Goal: Task Accomplishment & Management: Manage account settings

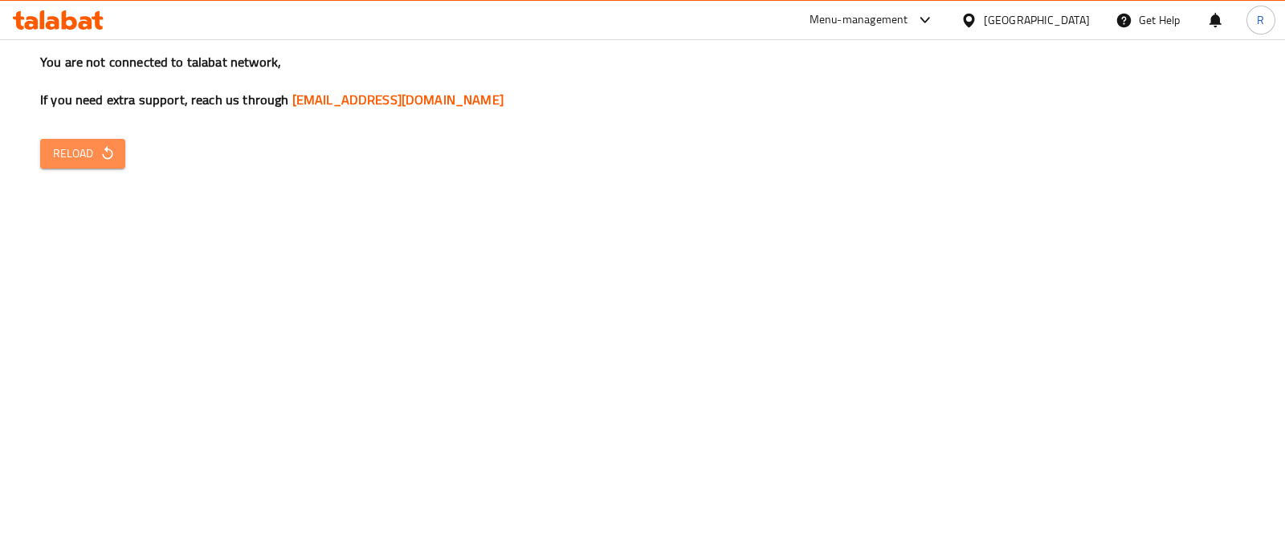
click at [112, 157] on icon "button" at bounding box center [108, 153] width 16 height 16
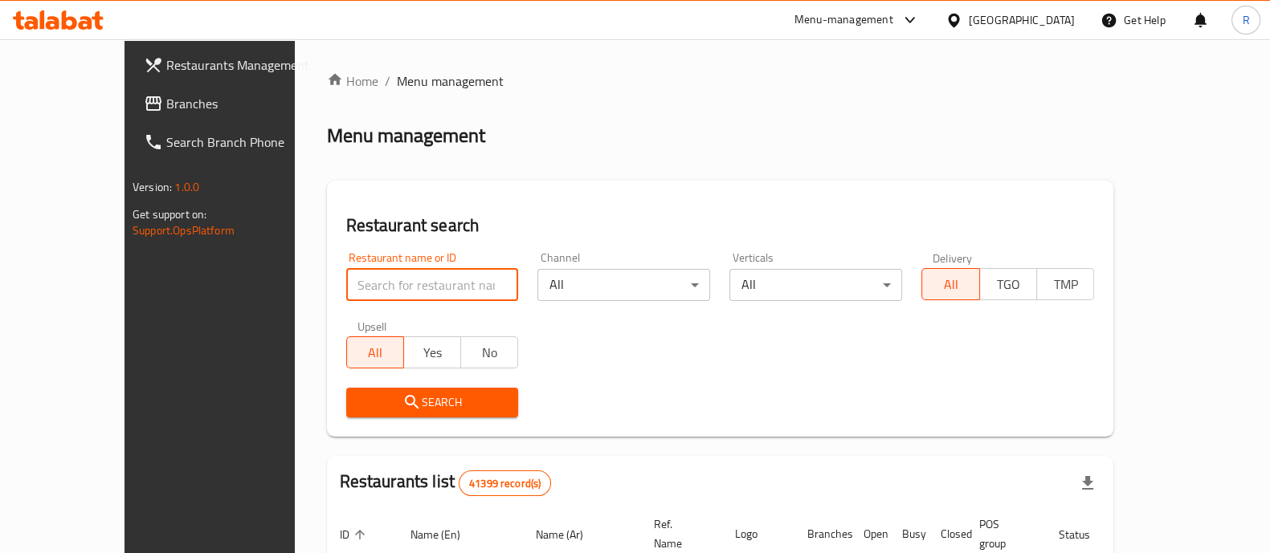
click at [406, 286] on input "search" at bounding box center [432, 285] width 173 height 32
type input "mn eid mama"
click at [402, 402] on span "Search" at bounding box center [432, 403] width 147 height 20
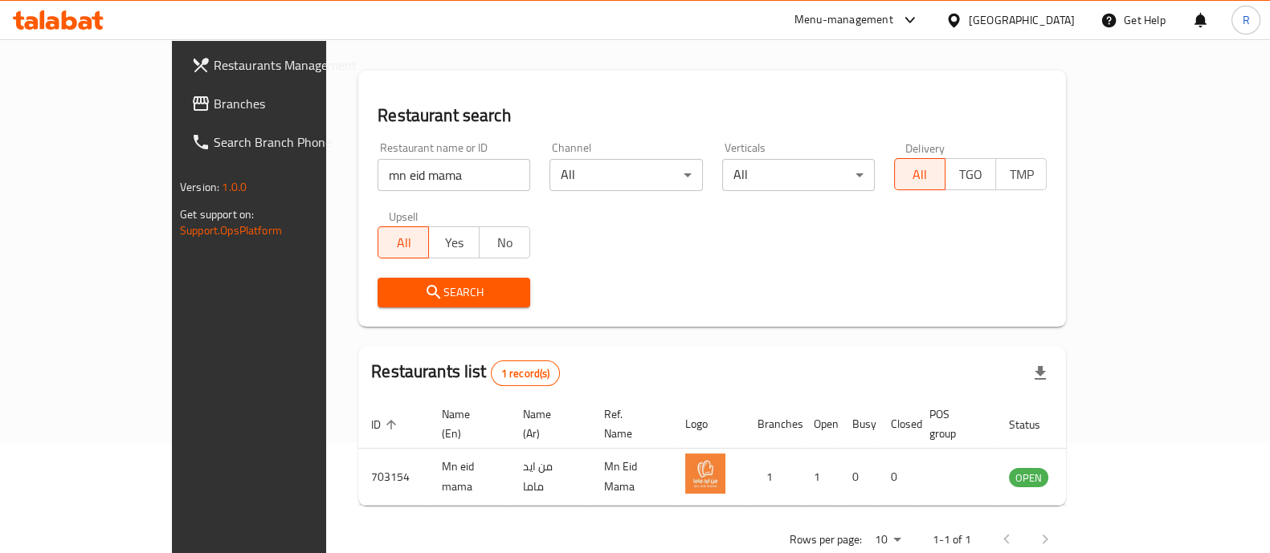
scroll to position [128, 0]
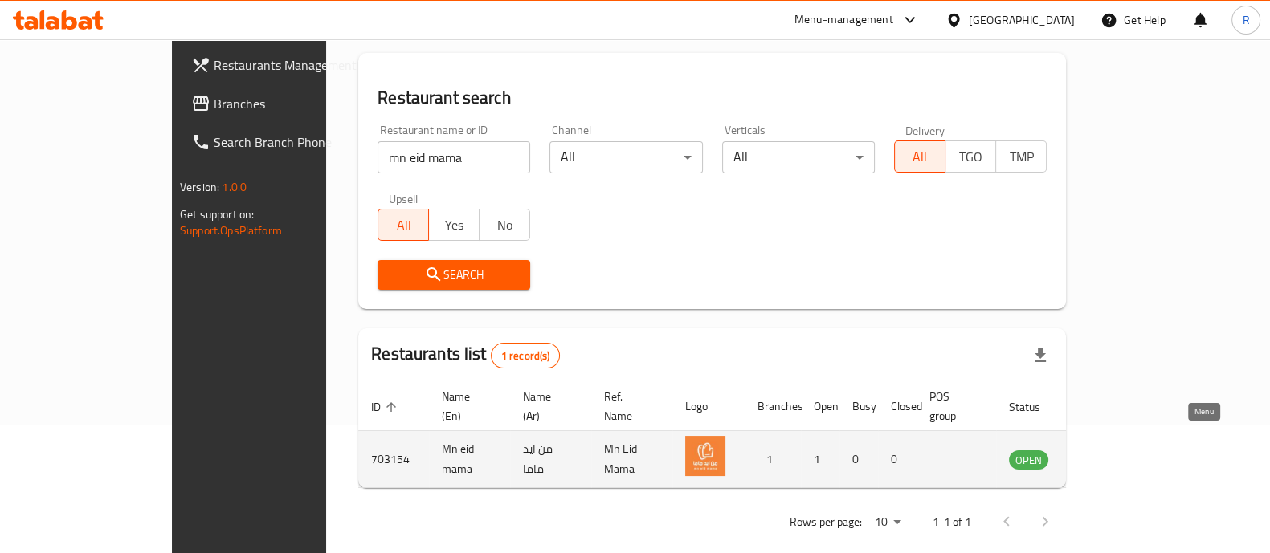
click at [1112, 450] on icon "enhanced table" at bounding box center [1102, 459] width 19 height 19
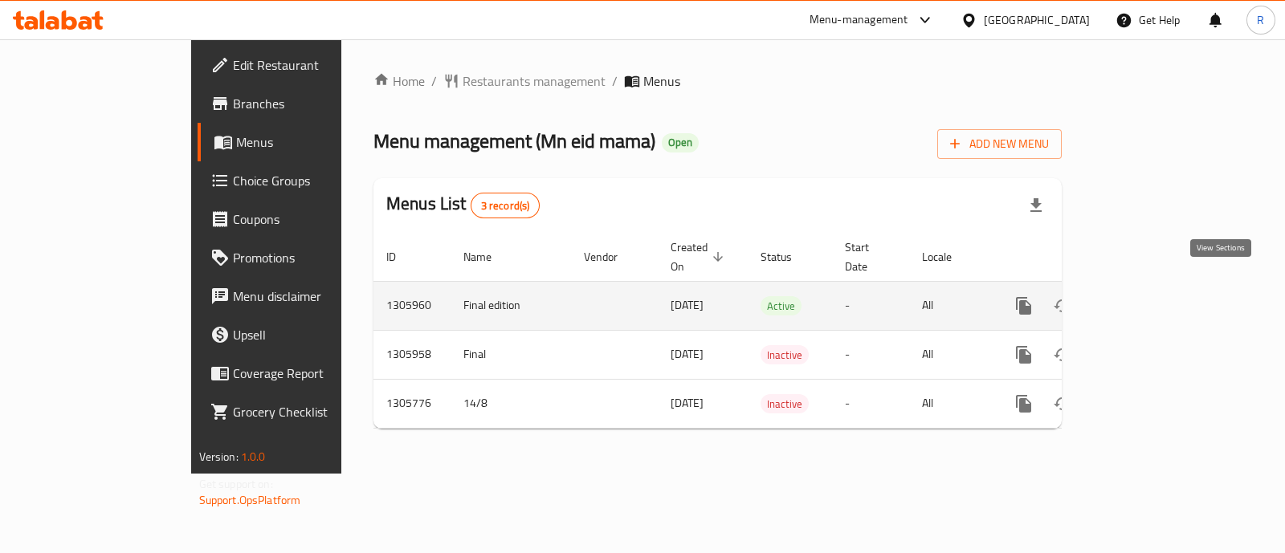
click at [1149, 296] on icon "enhanced table" at bounding box center [1139, 305] width 19 height 19
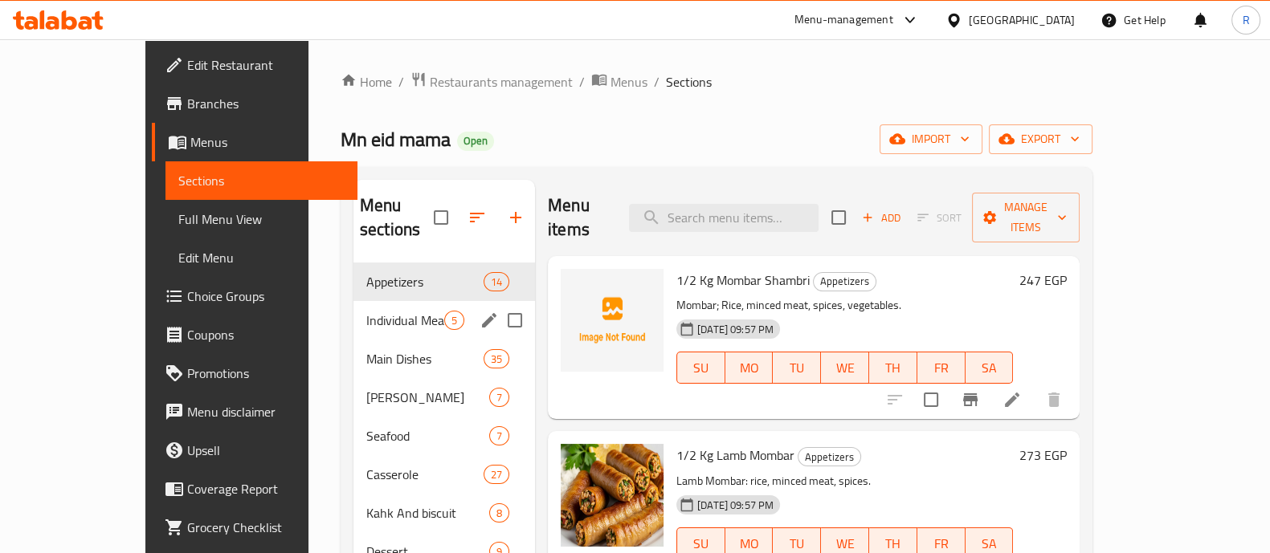
click at [353, 307] on div "Individual Meals 5" at bounding box center [443, 320] width 181 height 39
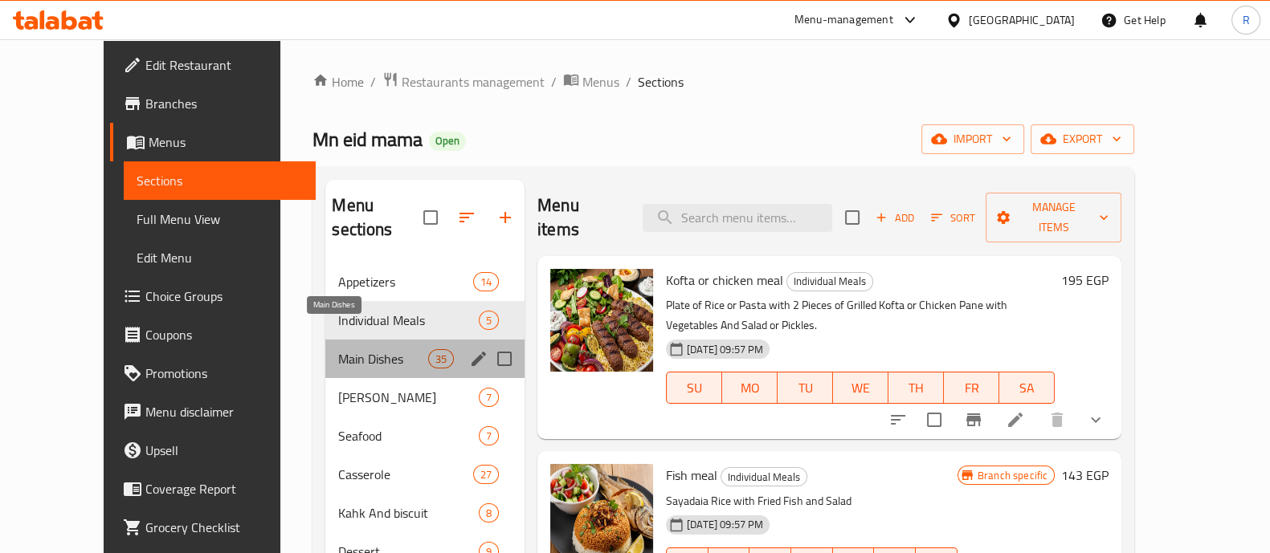
click at [338, 349] on span "Main Dishes" at bounding box center [382, 358] width 89 height 19
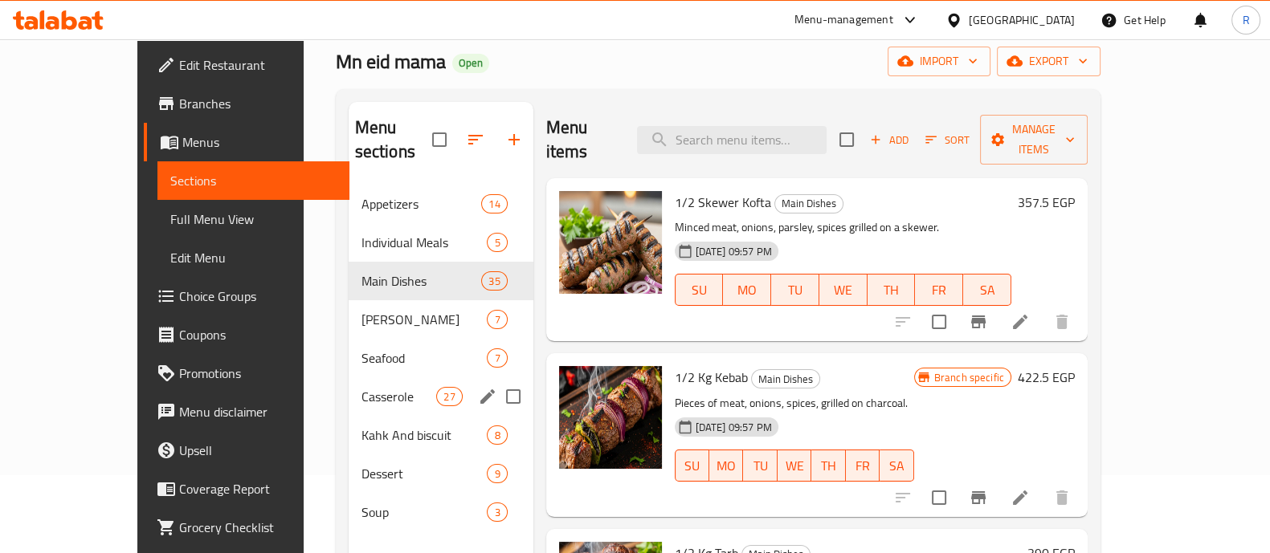
scroll to position [85, 0]
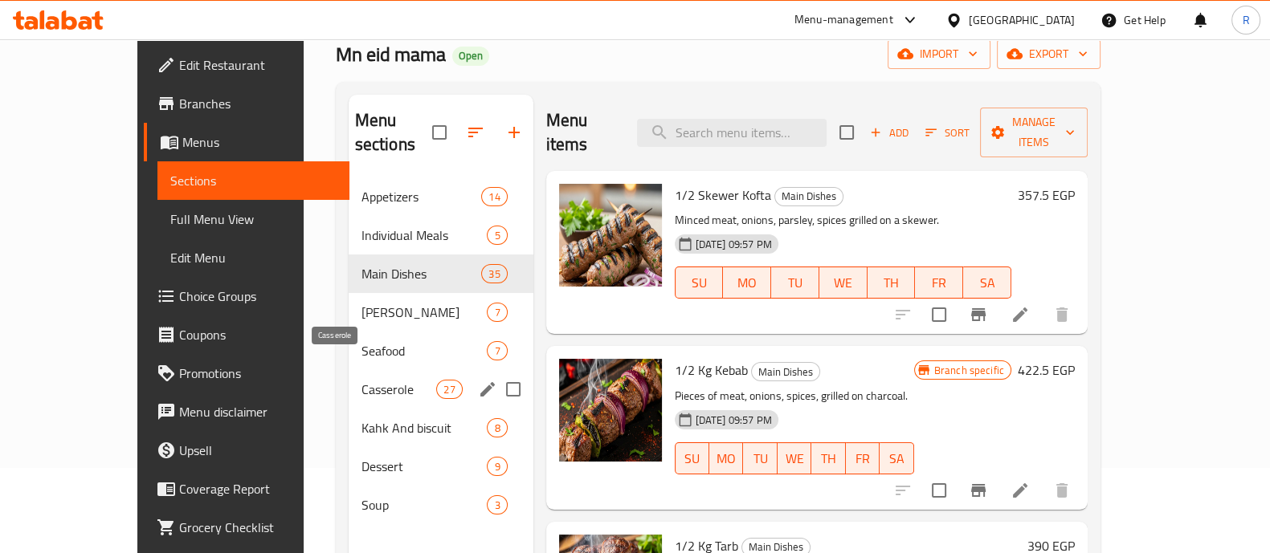
click at [361, 380] on span "Casserole" at bounding box center [398, 389] width 75 height 19
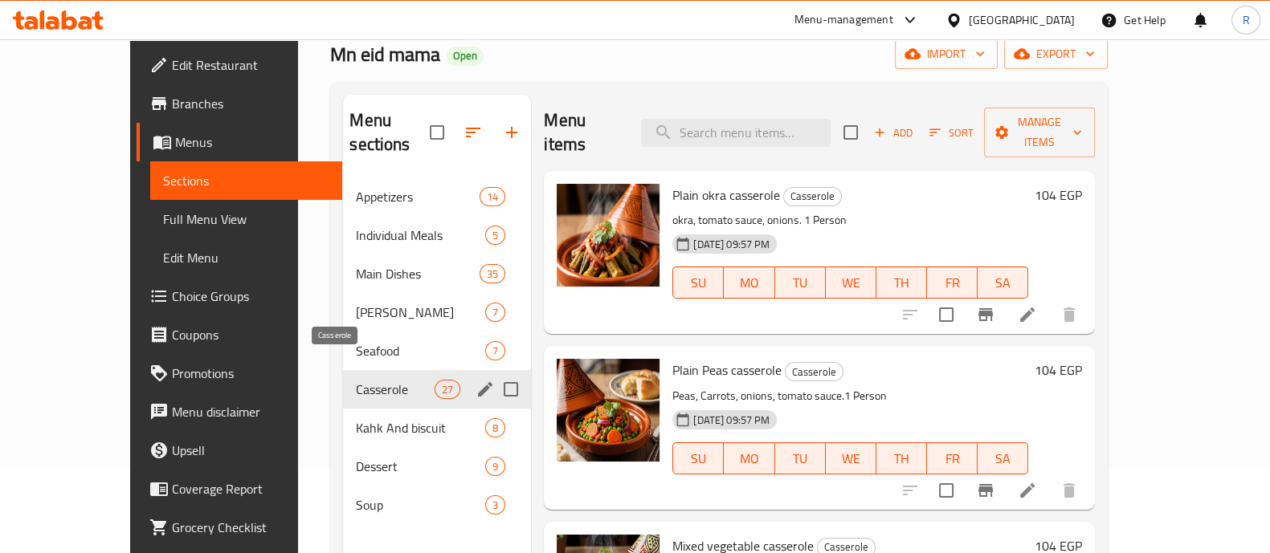
click at [356, 380] on span "Casserole" at bounding box center [395, 389] width 79 height 19
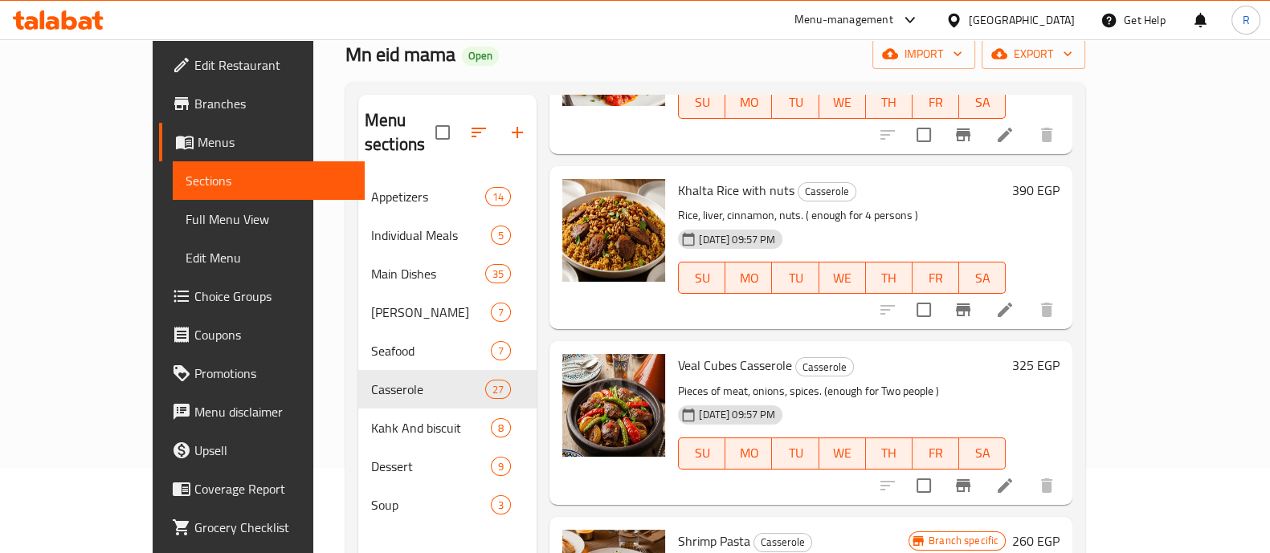
scroll to position [225, 0]
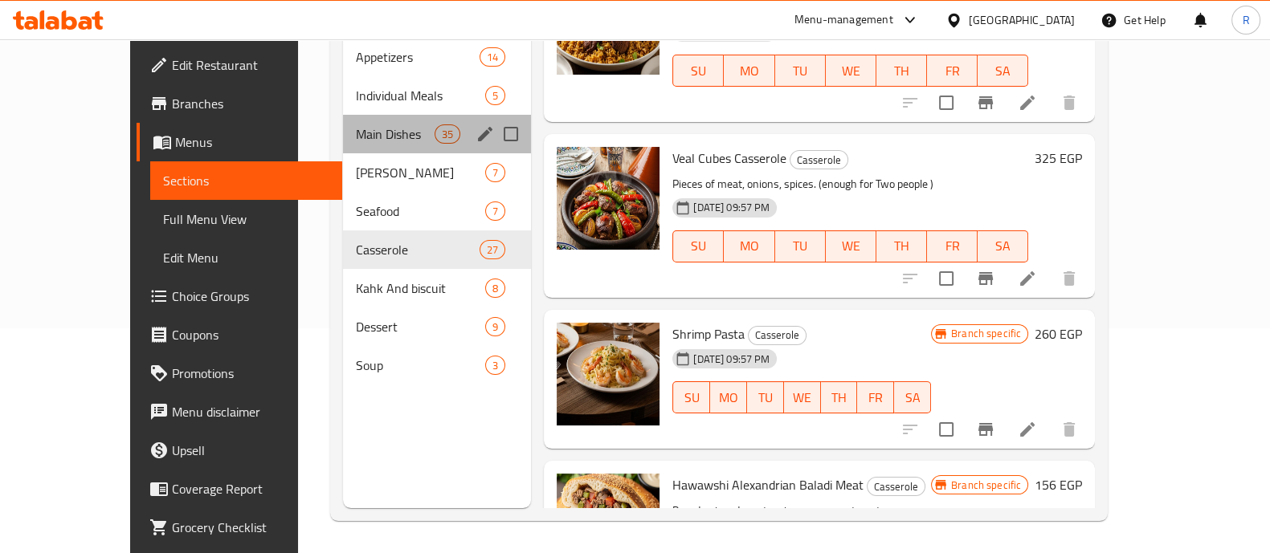
click at [343, 122] on div "Main Dishes 35" at bounding box center [437, 134] width 188 height 39
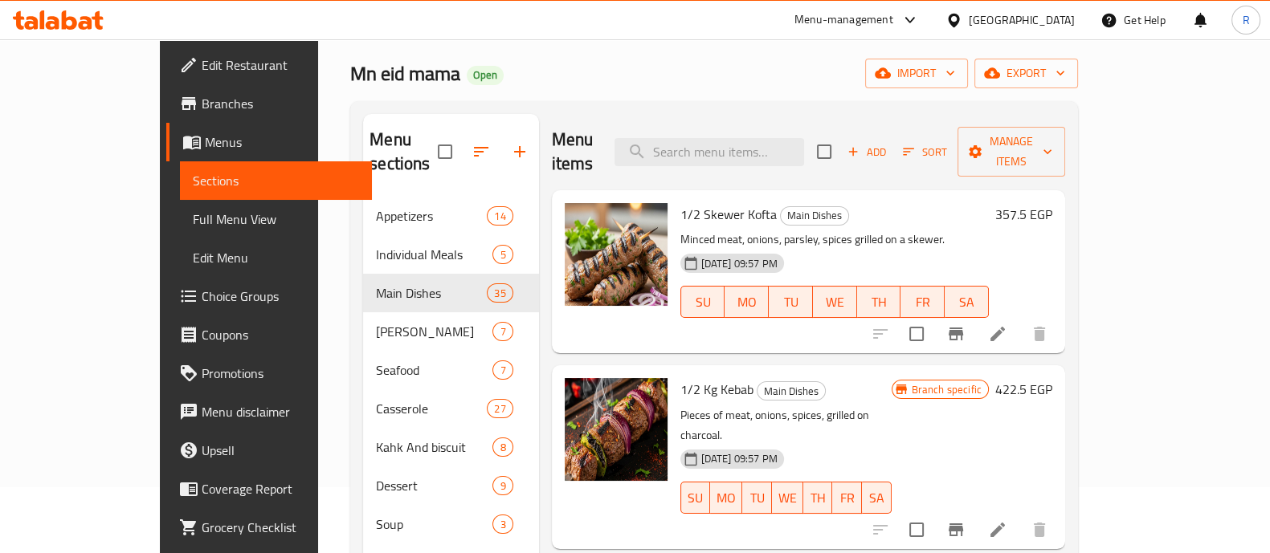
scroll to position [68, 0]
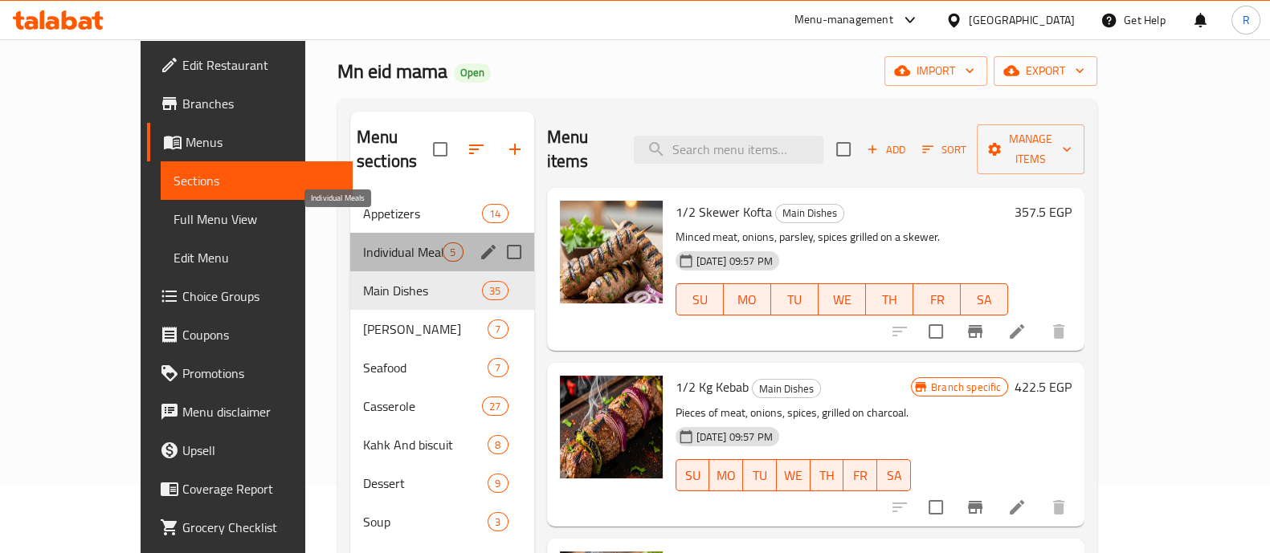
click at [363, 243] on span "Individual Meals" at bounding box center [402, 252] width 79 height 19
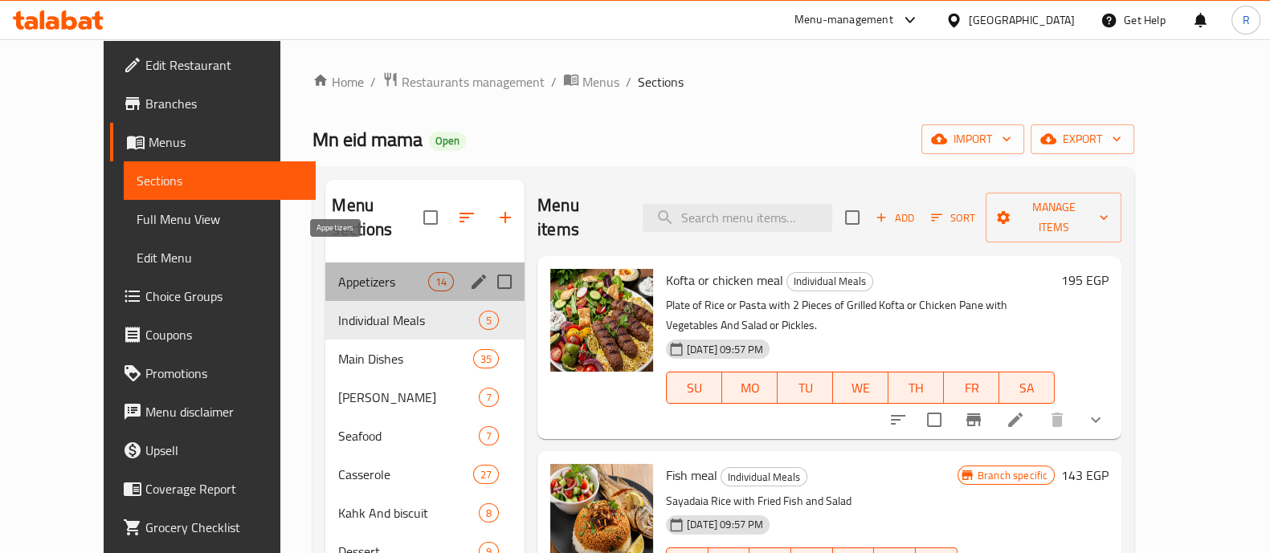
click at [342, 272] on span "Appetizers" at bounding box center [382, 281] width 89 height 19
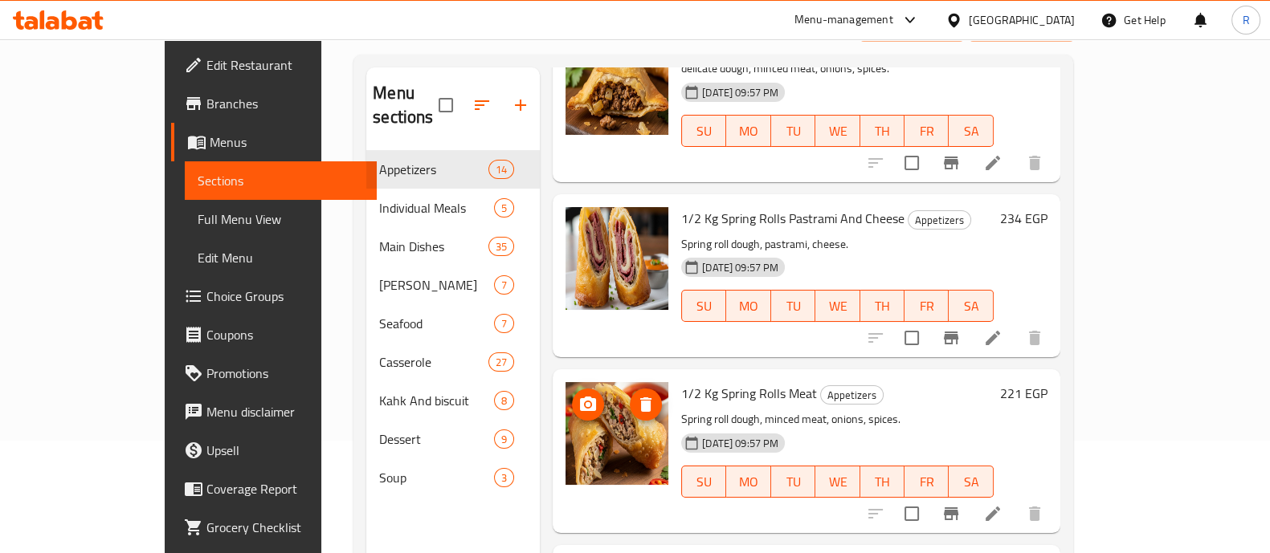
scroll to position [225, 0]
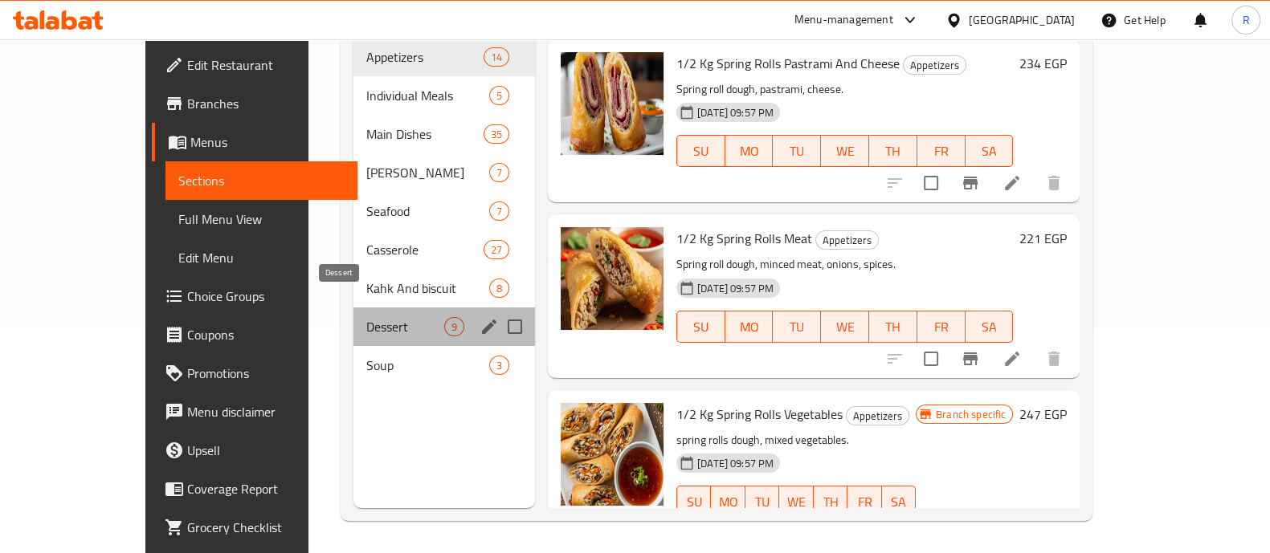
click at [366, 317] on span "Dessert" at bounding box center [405, 326] width 78 height 19
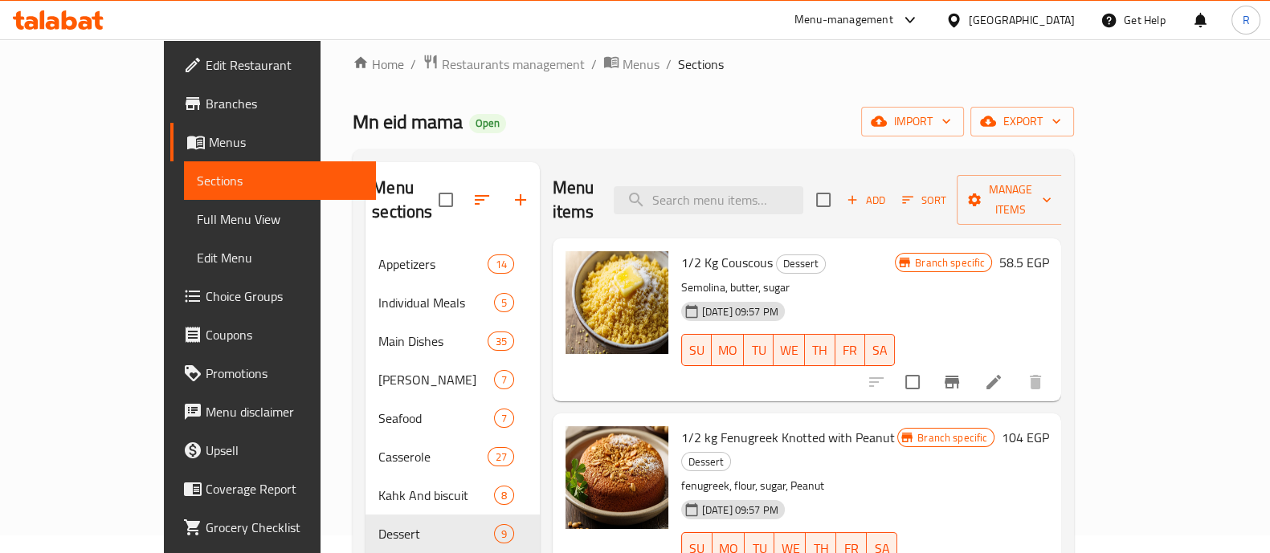
scroll to position [13, 0]
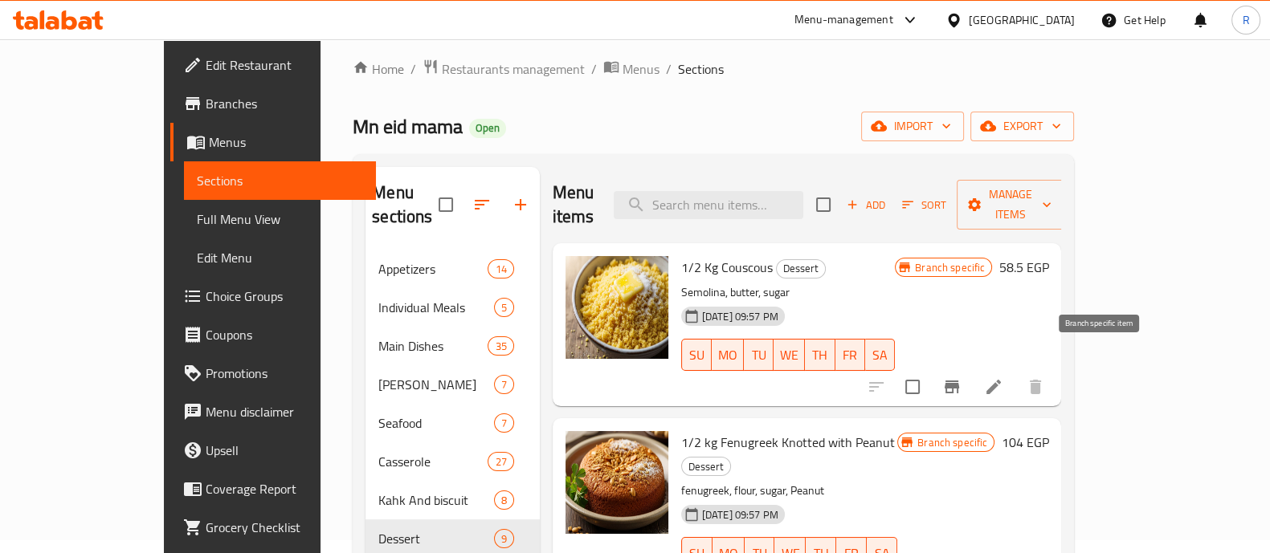
click at [961, 377] on icon "Branch-specific-item" at bounding box center [951, 386] width 19 height 19
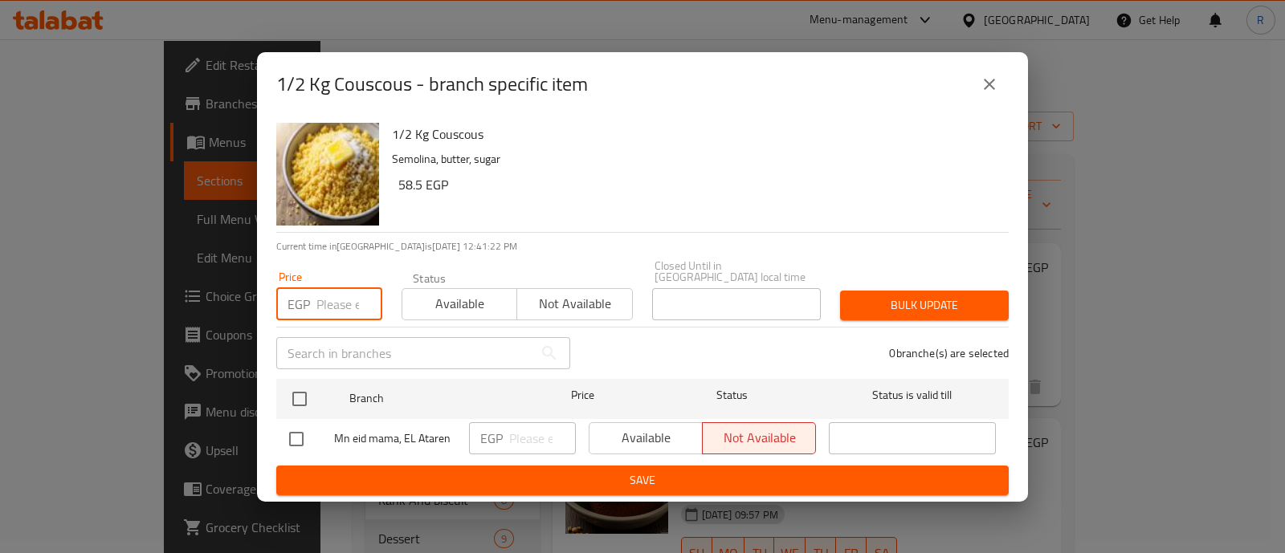
click at [326, 299] on input "number" at bounding box center [349, 304] width 66 height 32
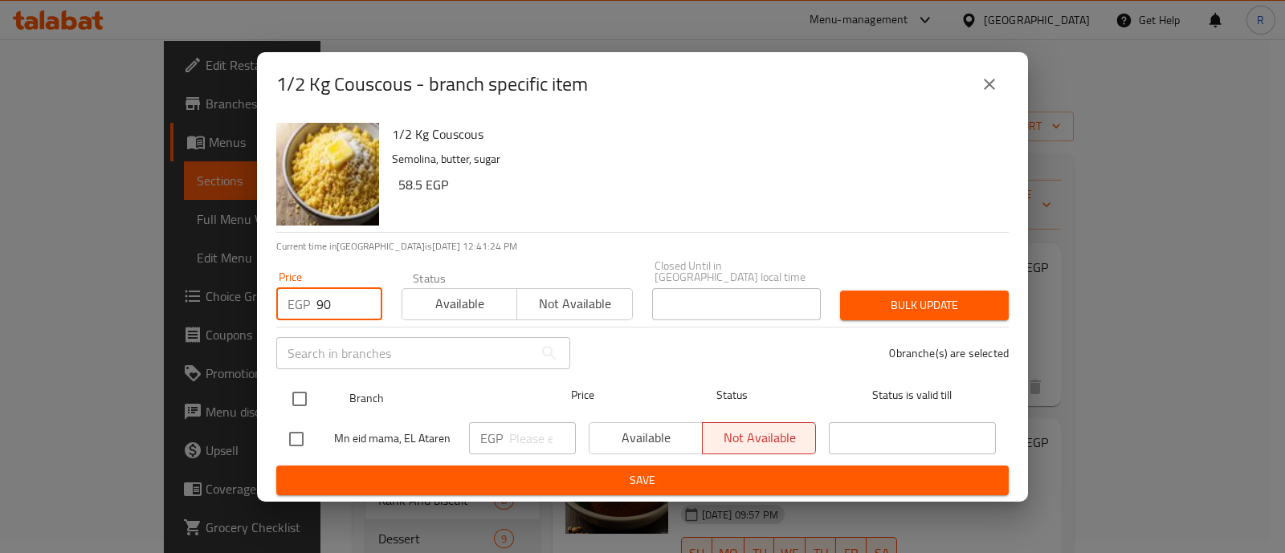
type input "90"
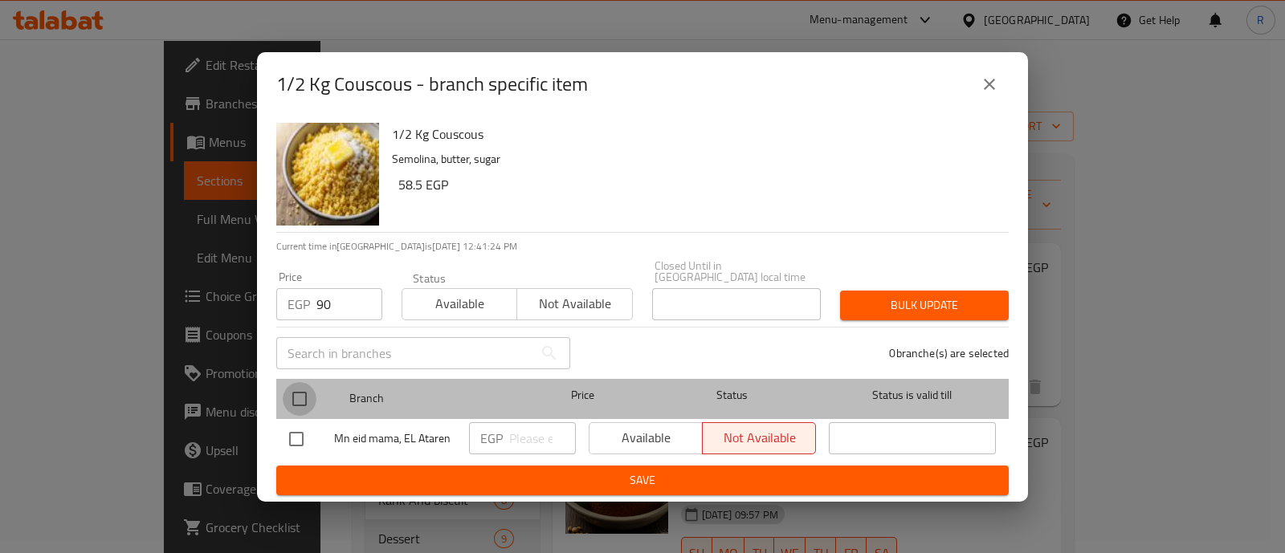
click at [296, 391] on input "checkbox" at bounding box center [300, 399] width 34 height 34
checkbox input "true"
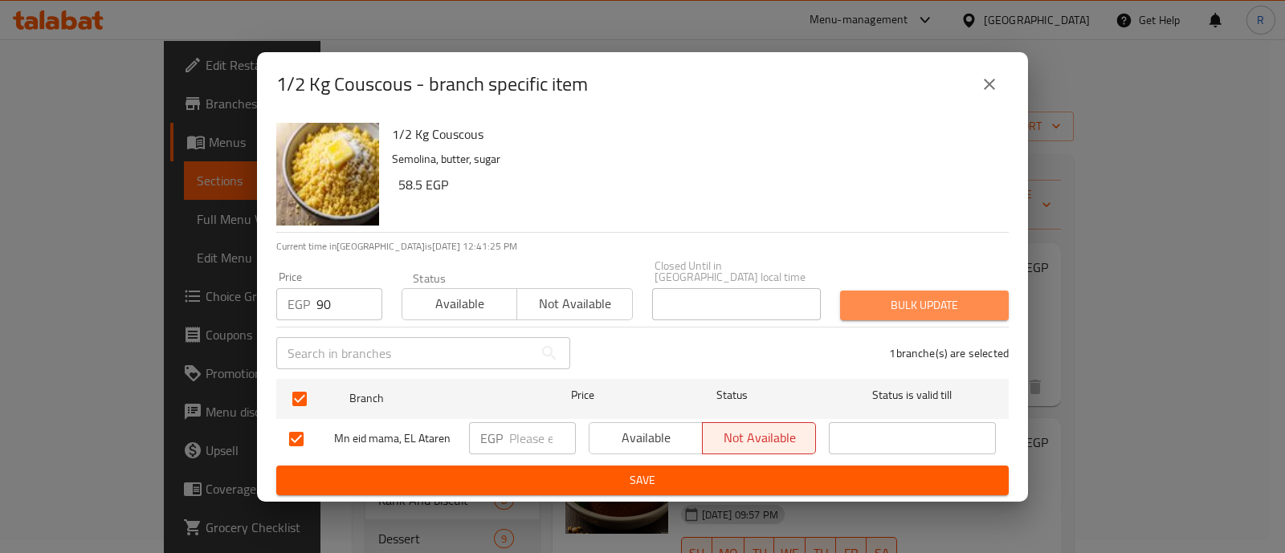
click at [855, 296] on span "Bulk update" at bounding box center [924, 306] width 143 height 20
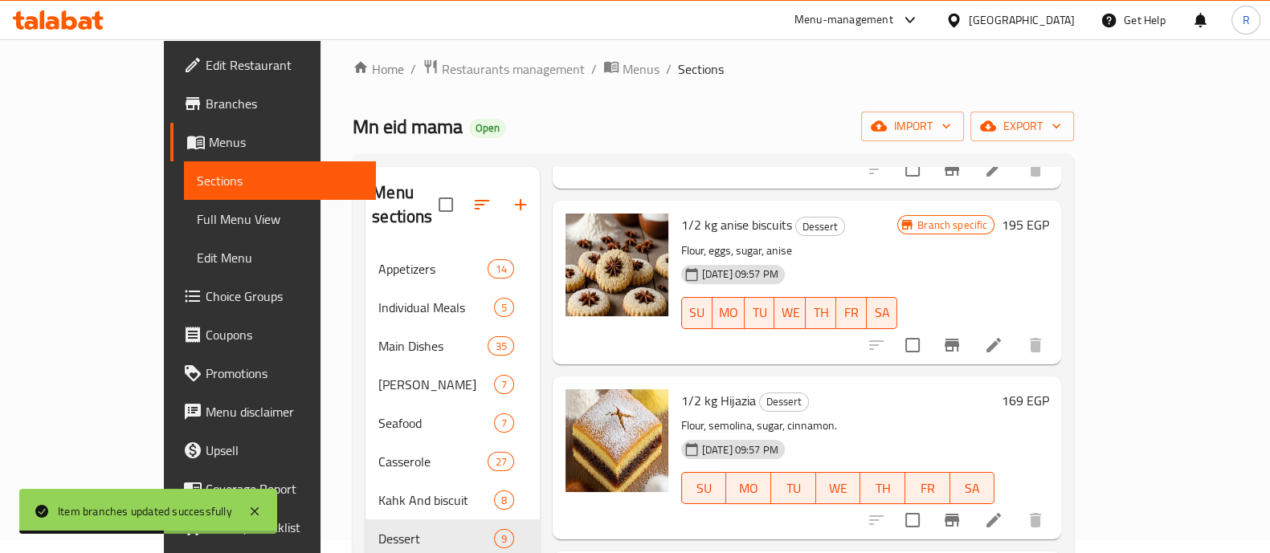
scroll to position [592, 0]
click at [961, 510] on icon "Branch-specific-item" at bounding box center [951, 519] width 19 height 19
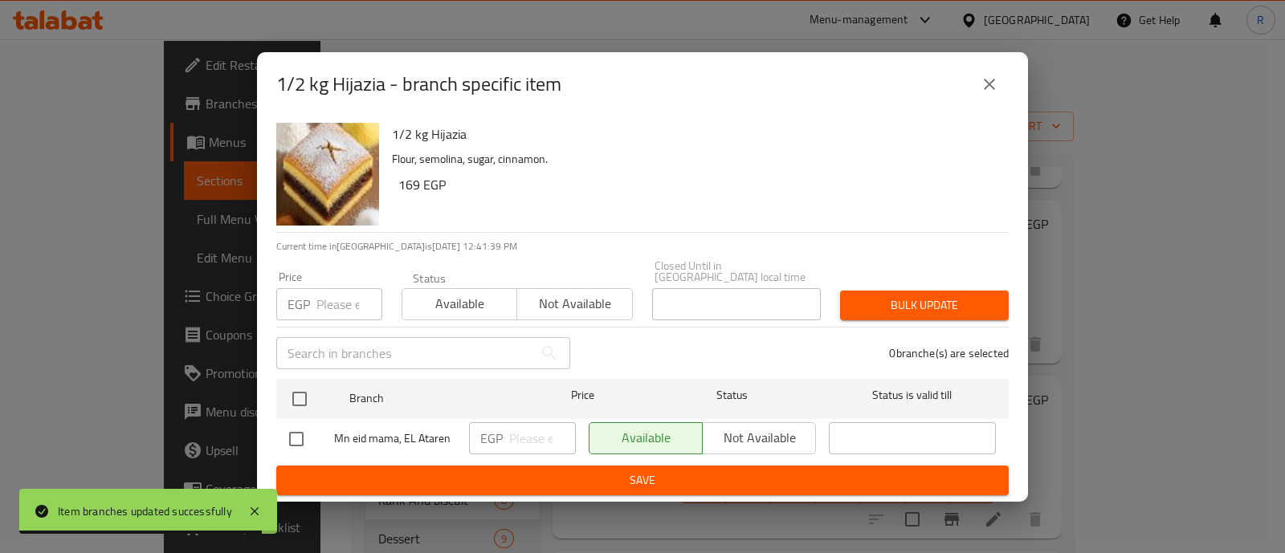
click at [343, 290] on input "number" at bounding box center [349, 304] width 66 height 32
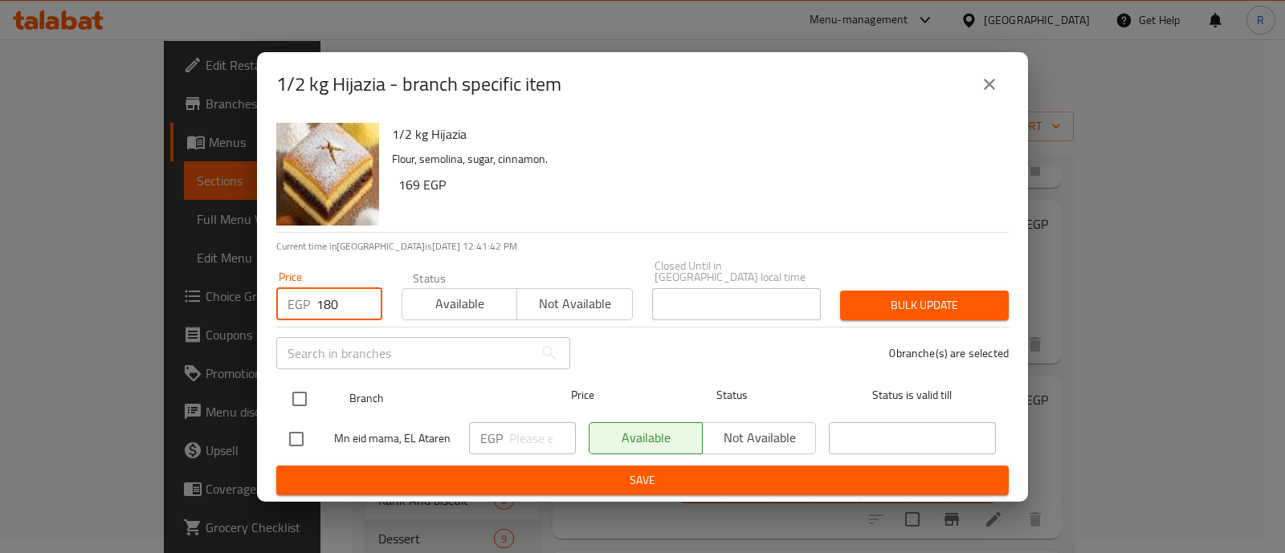
type input "180"
click at [297, 389] on input "checkbox" at bounding box center [300, 399] width 34 height 34
checkbox input "true"
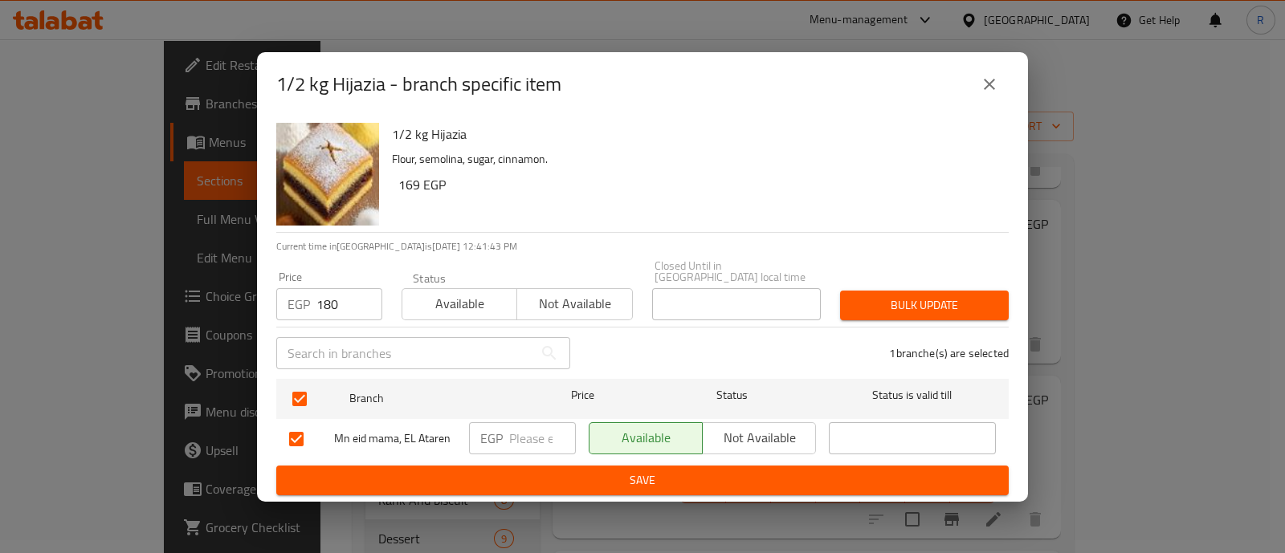
click at [859, 304] on span "Bulk update" at bounding box center [924, 306] width 143 height 20
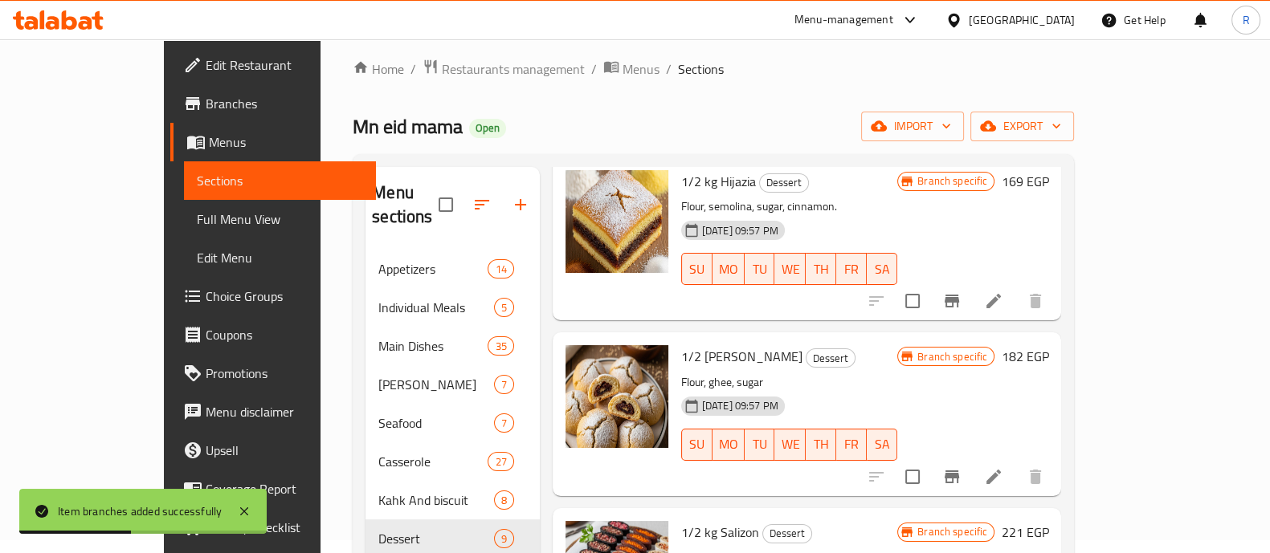
scroll to position [812, 0]
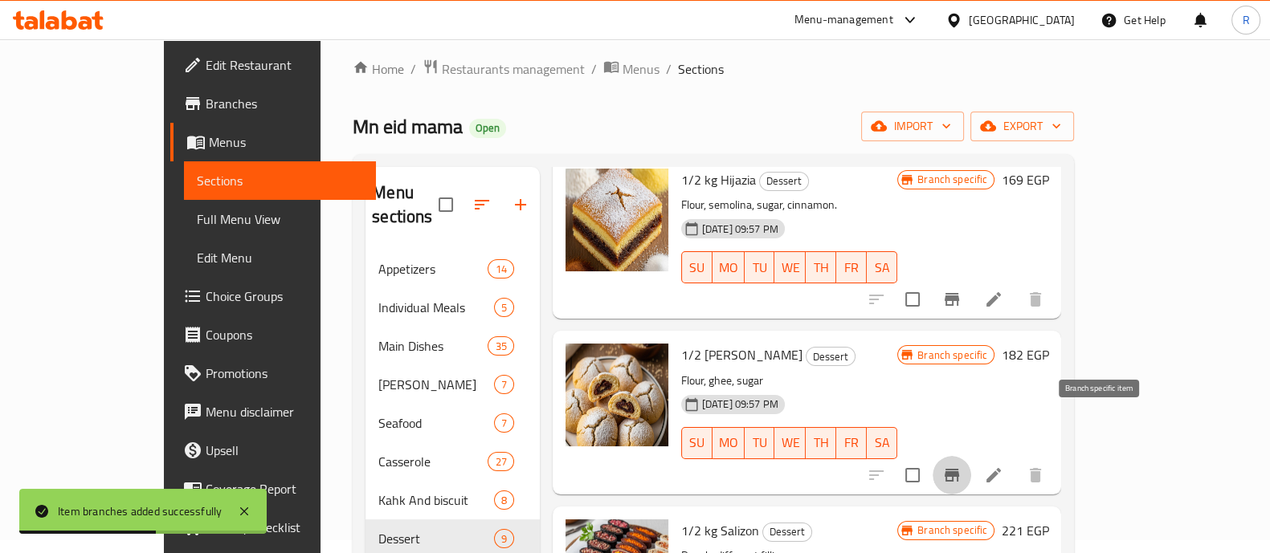
click at [961, 466] on icon "Branch-specific-item" at bounding box center [951, 475] width 19 height 19
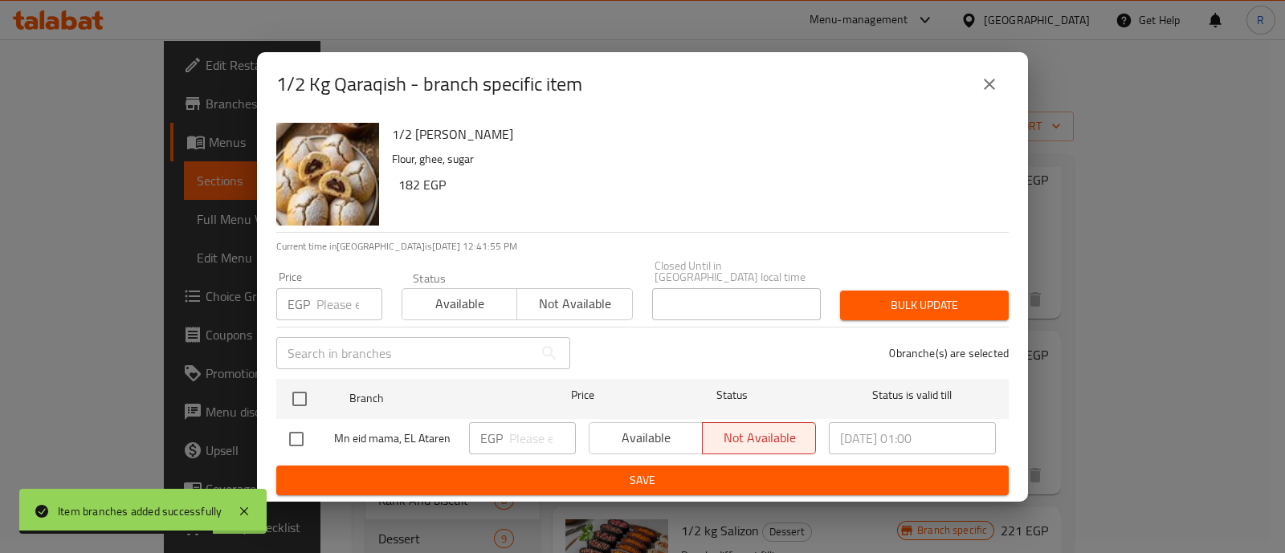
click at [337, 308] on input "number" at bounding box center [349, 304] width 66 height 32
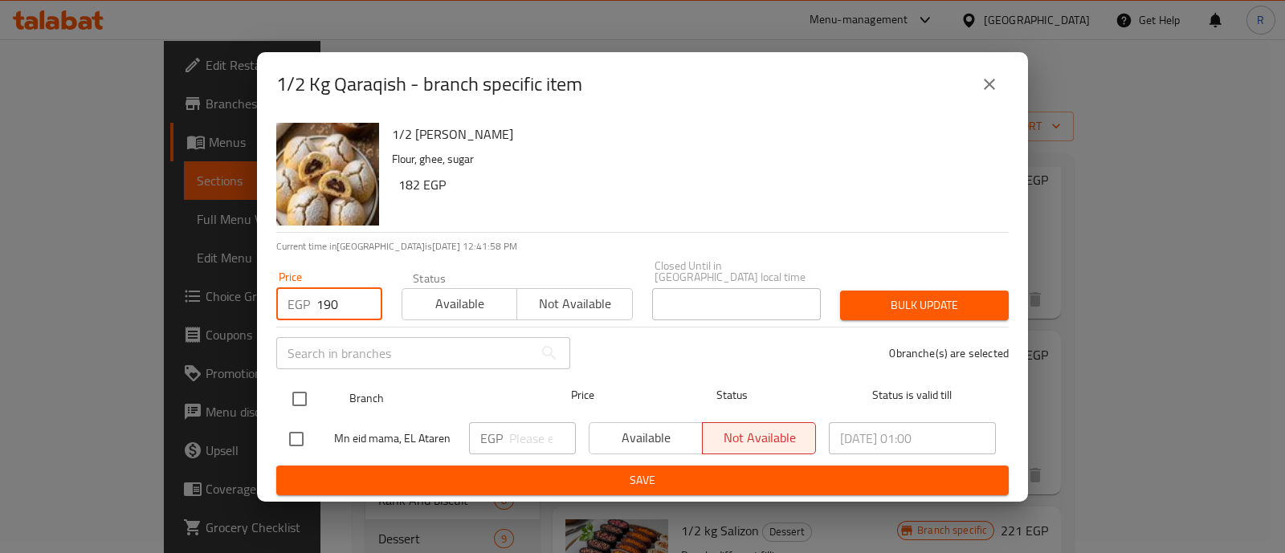
type input "190"
click at [295, 391] on input "checkbox" at bounding box center [300, 399] width 34 height 34
checkbox input "true"
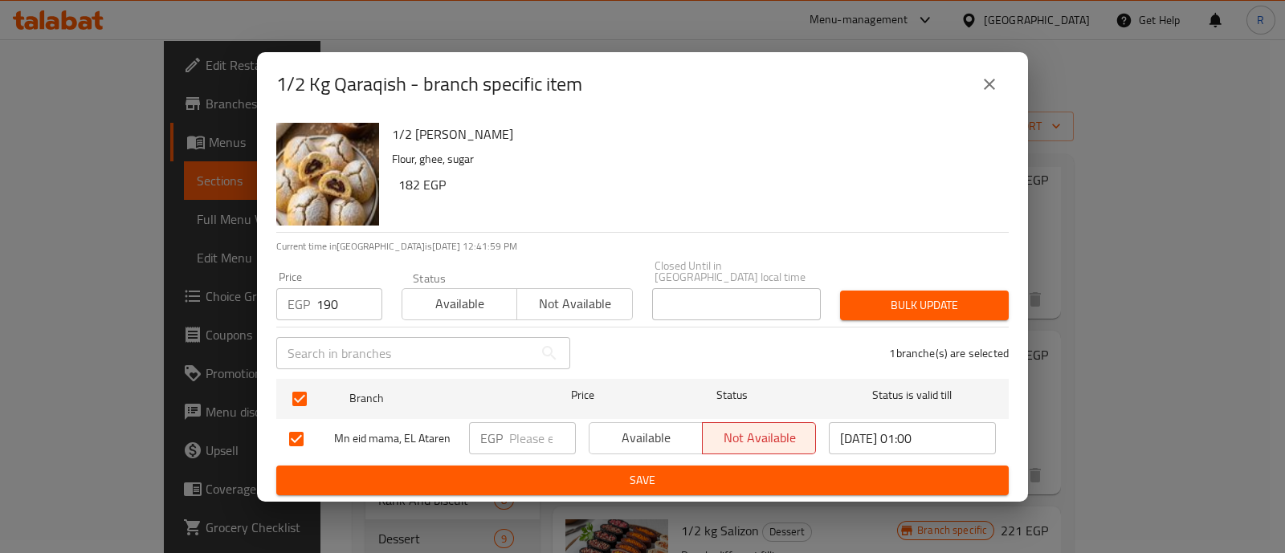
click at [862, 296] on span "Bulk update" at bounding box center [924, 306] width 143 height 20
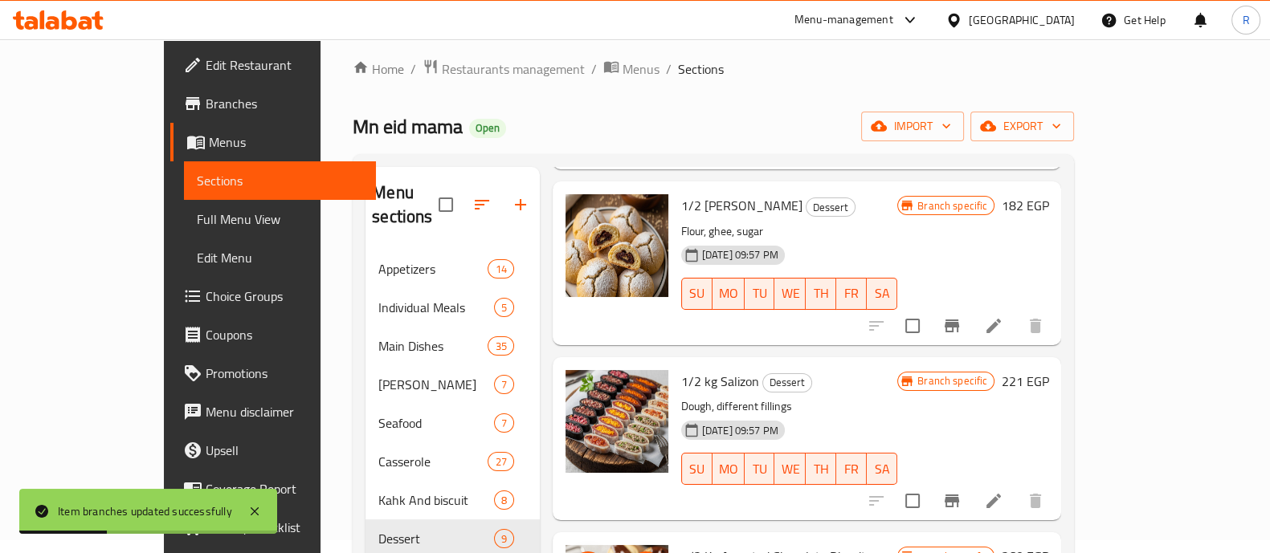
scroll to position [963, 0]
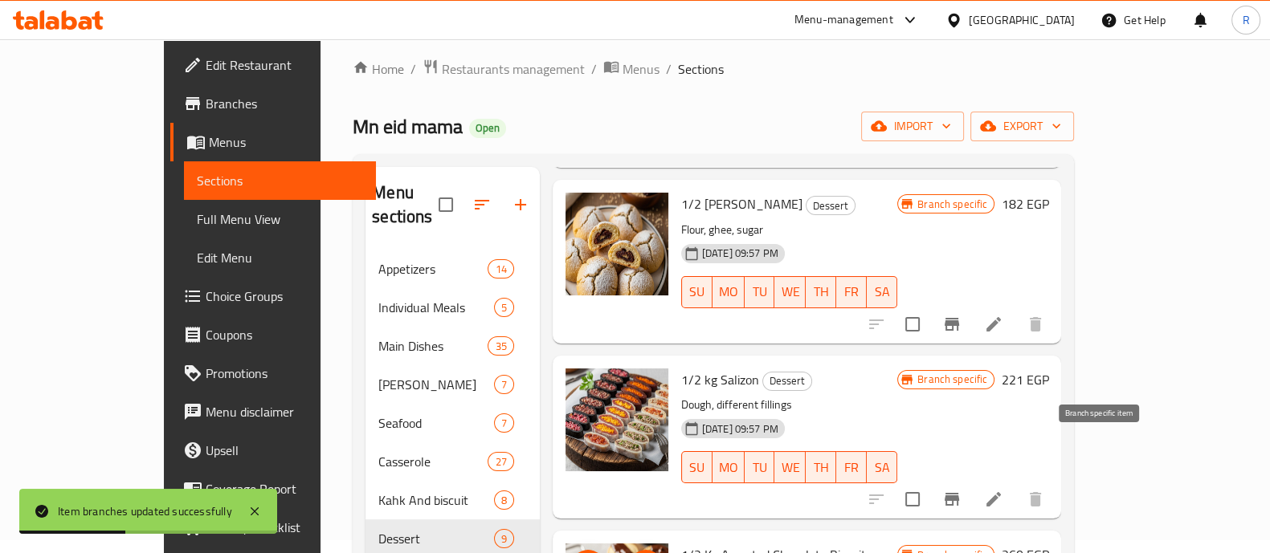
click at [961, 490] on icon "Branch-specific-item" at bounding box center [951, 499] width 19 height 19
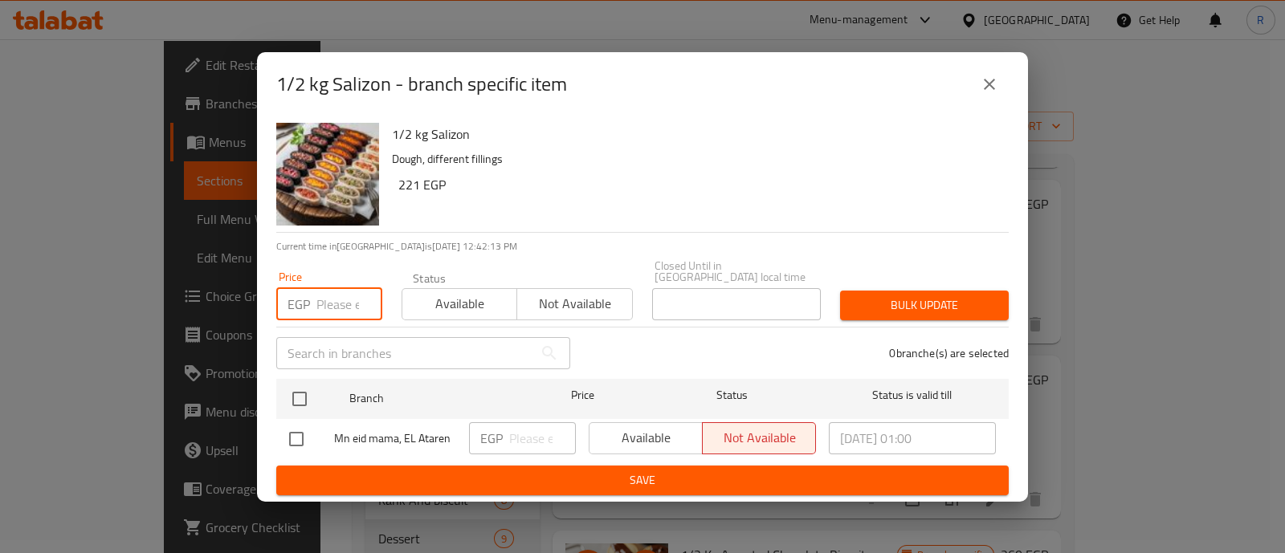
click at [336, 312] on input "number" at bounding box center [349, 304] width 66 height 32
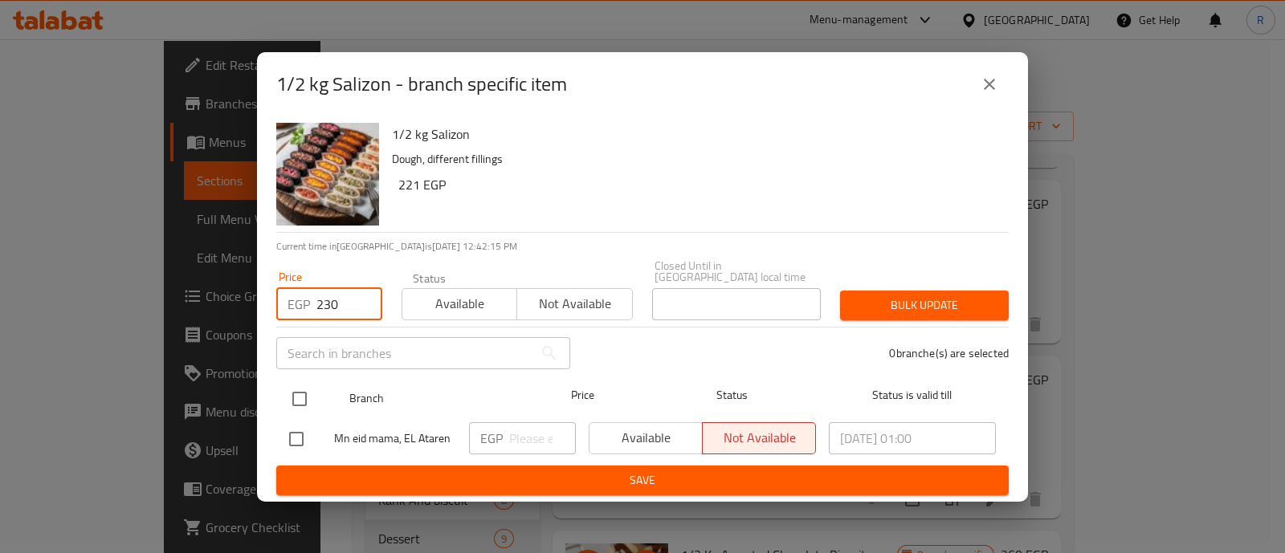
type input "230"
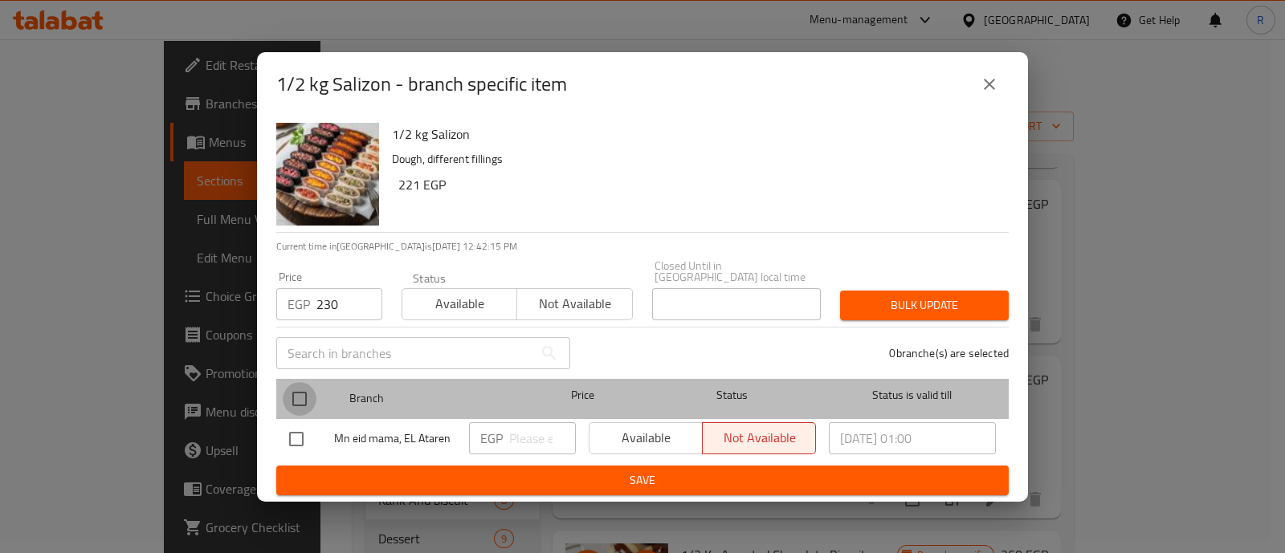
click at [295, 386] on input "checkbox" at bounding box center [300, 399] width 34 height 34
checkbox input "true"
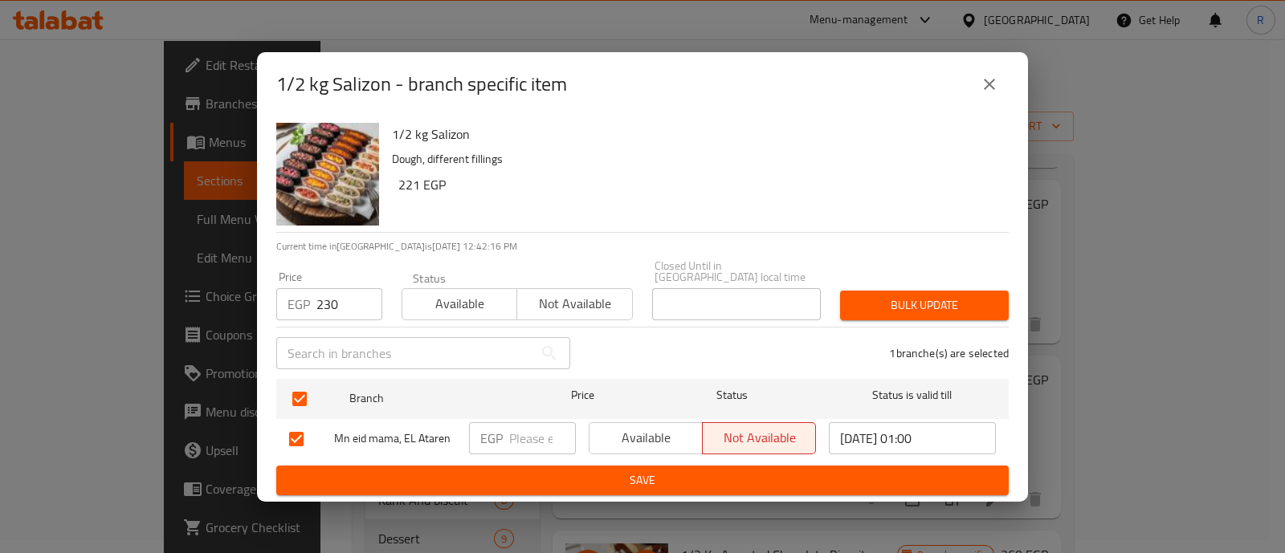
click at [891, 309] on span "Bulk update" at bounding box center [924, 306] width 143 height 20
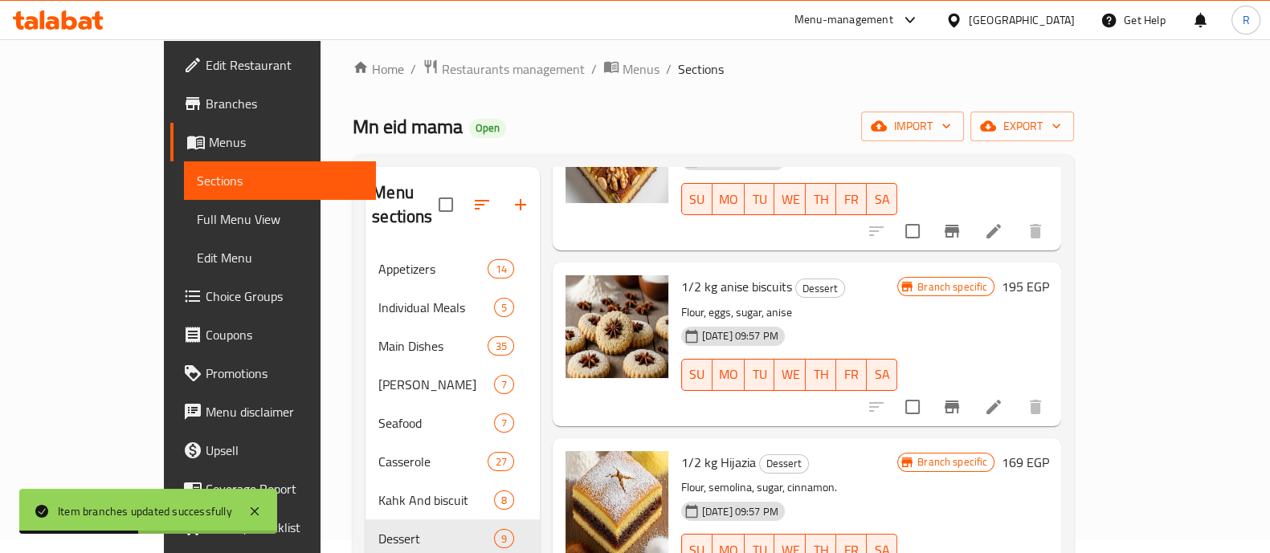
scroll to position [518, 0]
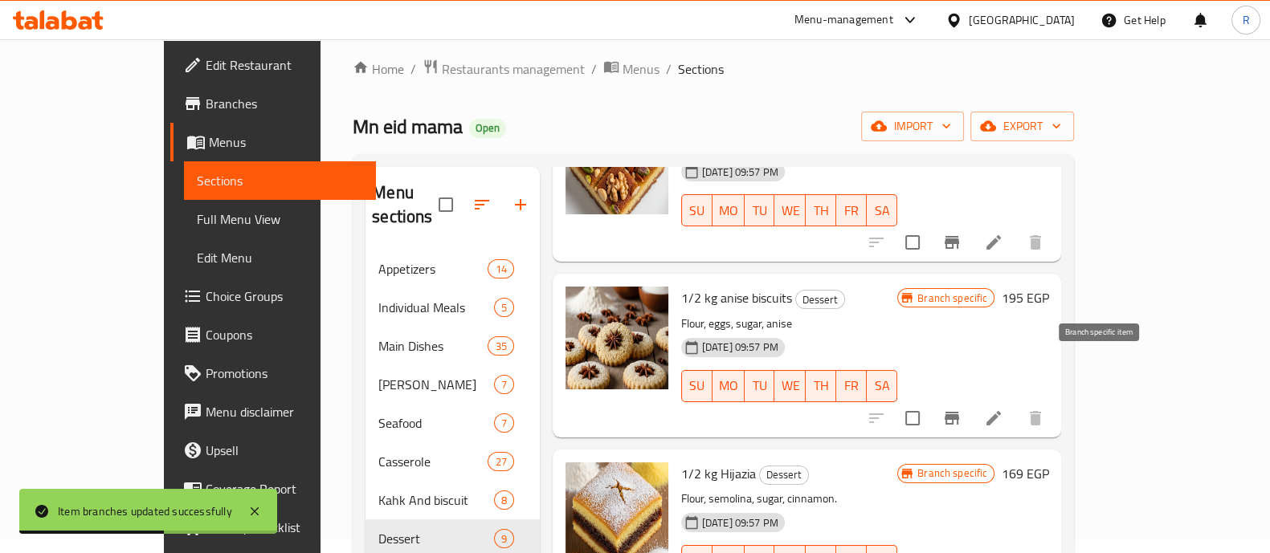
click at [959, 412] on icon "Branch-specific-item" at bounding box center [951, 418] width 14 height 13
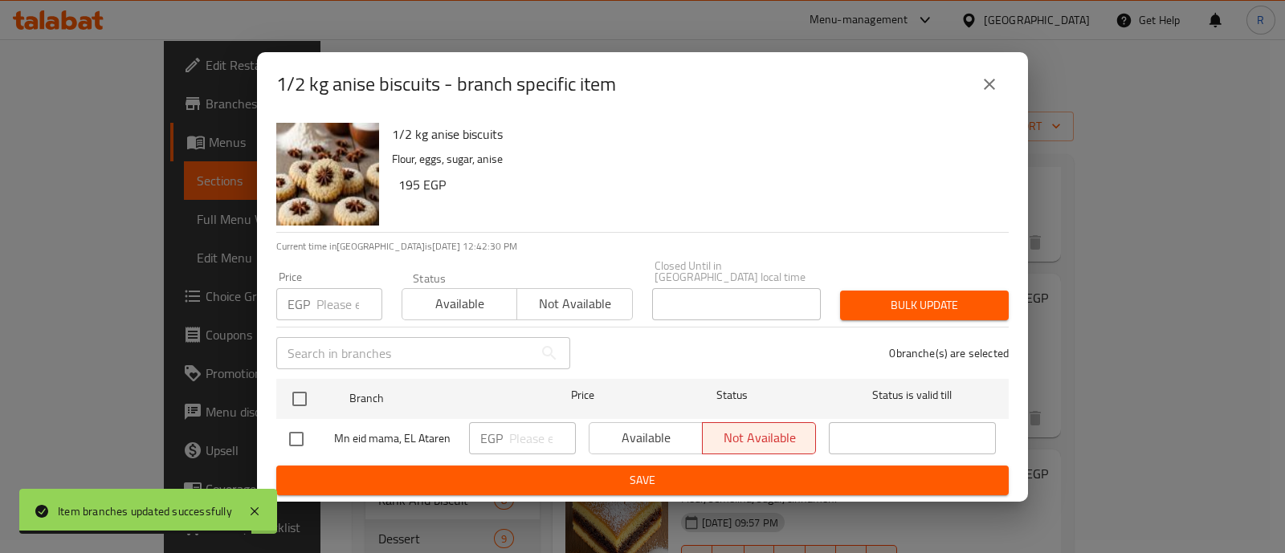
click at [338, 293] on input "number" at bounding box center [349, 304] width 66 height 32
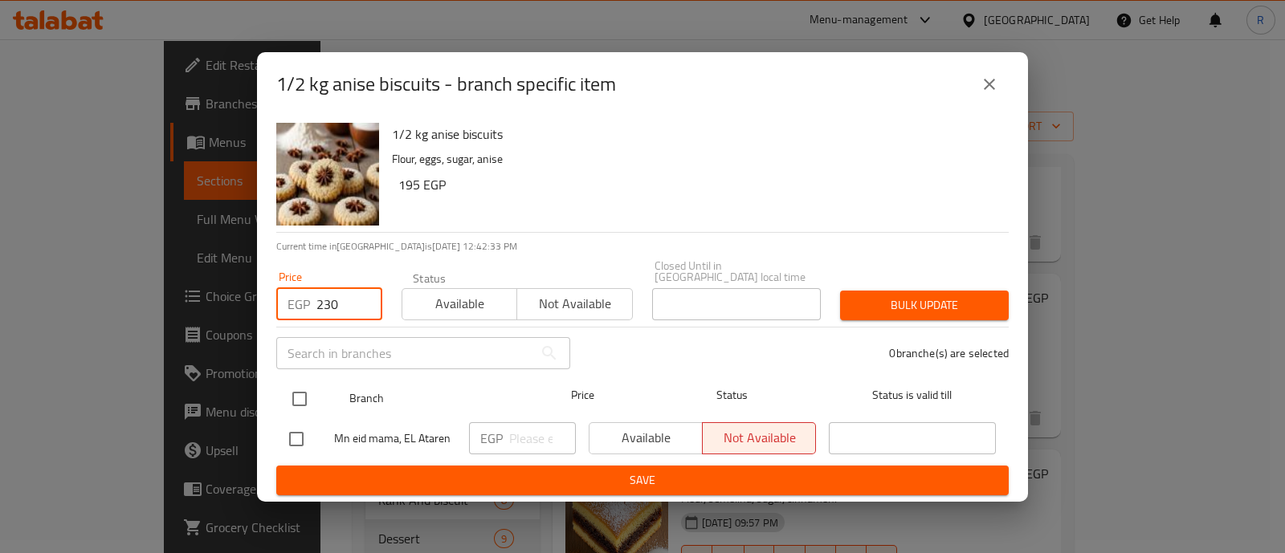
type input "230"
click at [302, 382] on input "checkbox" at bounding box center [300, 399] width 34 height 34
checkbox input "true"
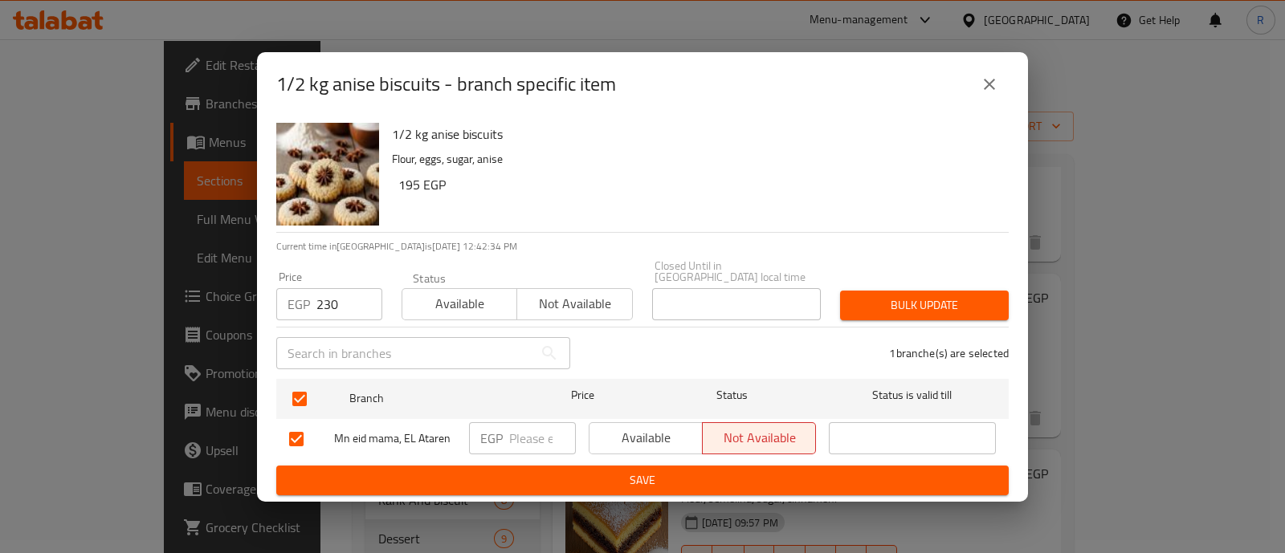
click at [853, 296] on span "Bulk update" at bounding box center [924, 306] width 143 height 20
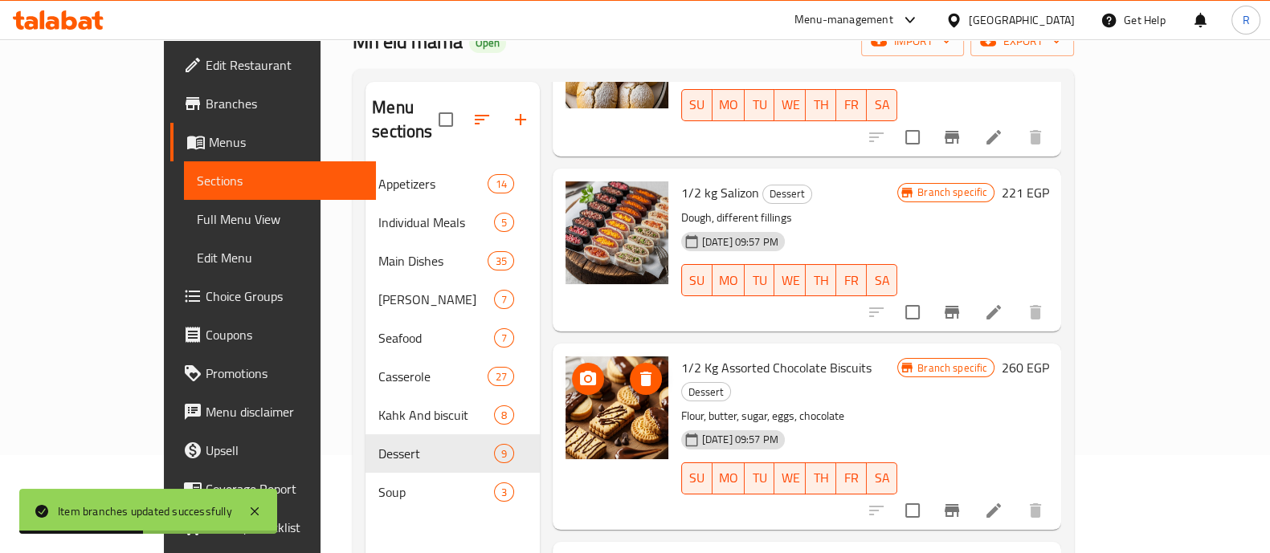
scroll to position [202, 0]
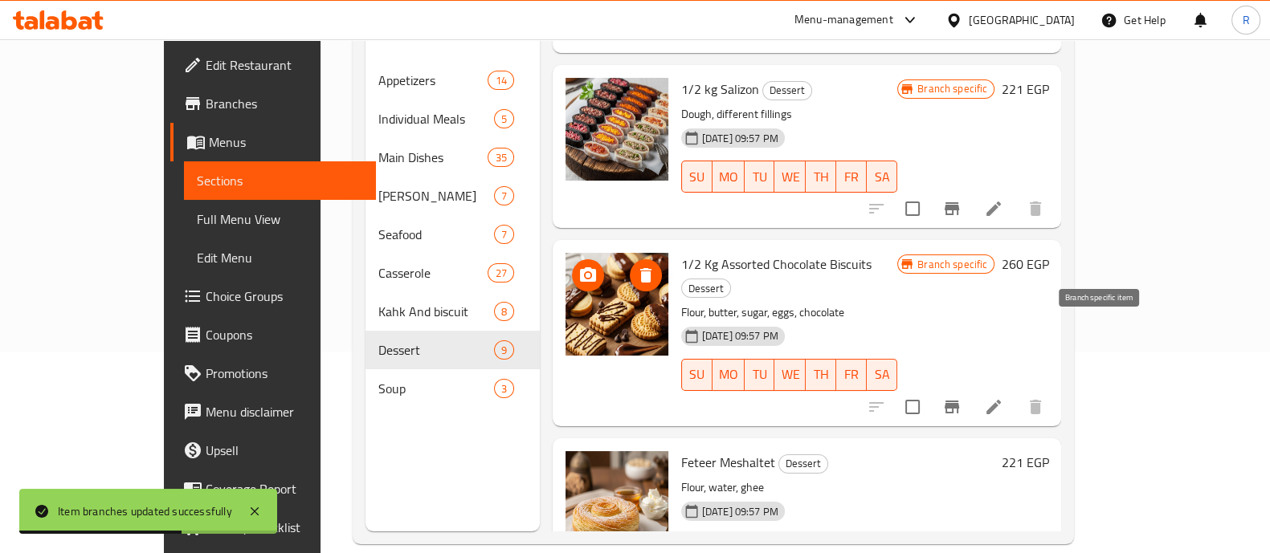
click at [959, 401] on icon "Branch-specific-item" at bounding box center [951, 407] width 14 height 13
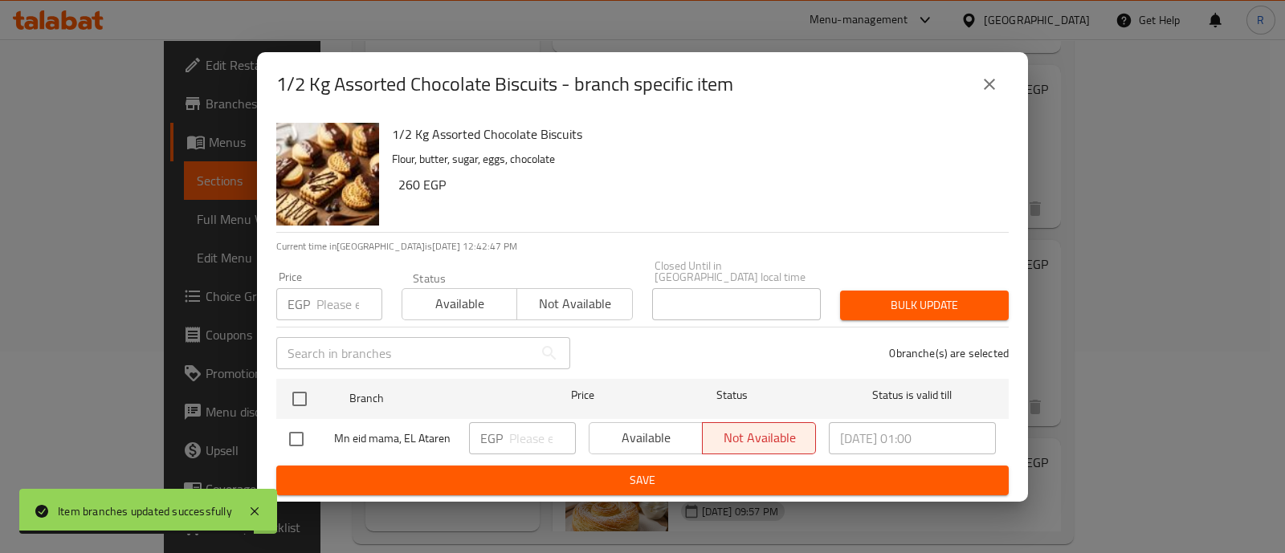
click at [347, 293] on input "number" at bounding box center [349, 304] width 66 height 32
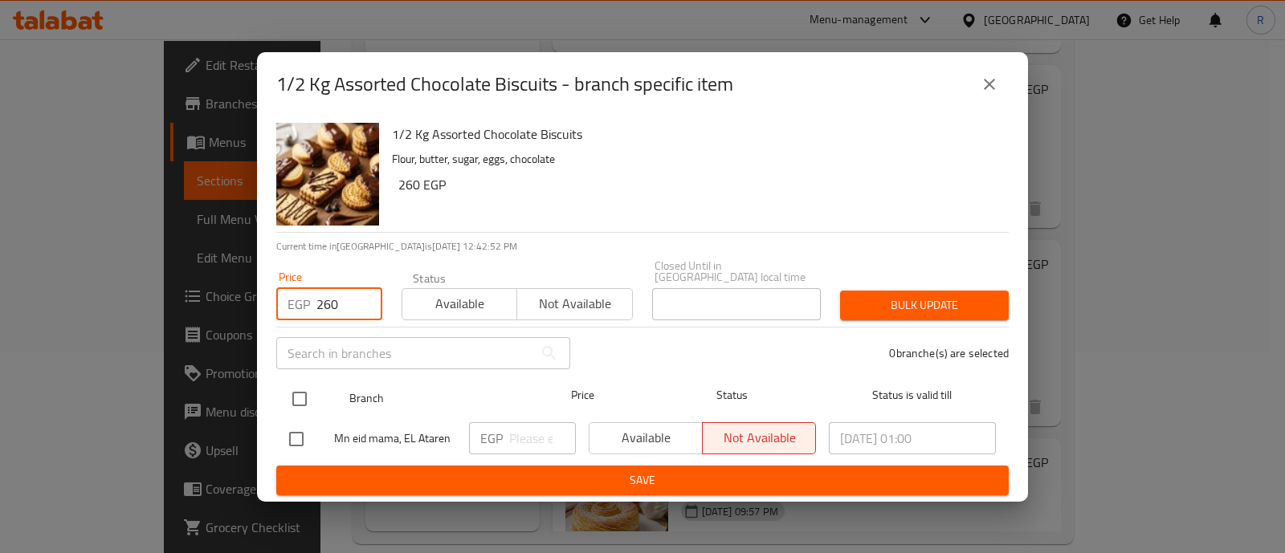
type input "260"
click at [299, 385] on input "checkbox" at bounding box center [300, 399] width 34 height 34
checkbox input "true"
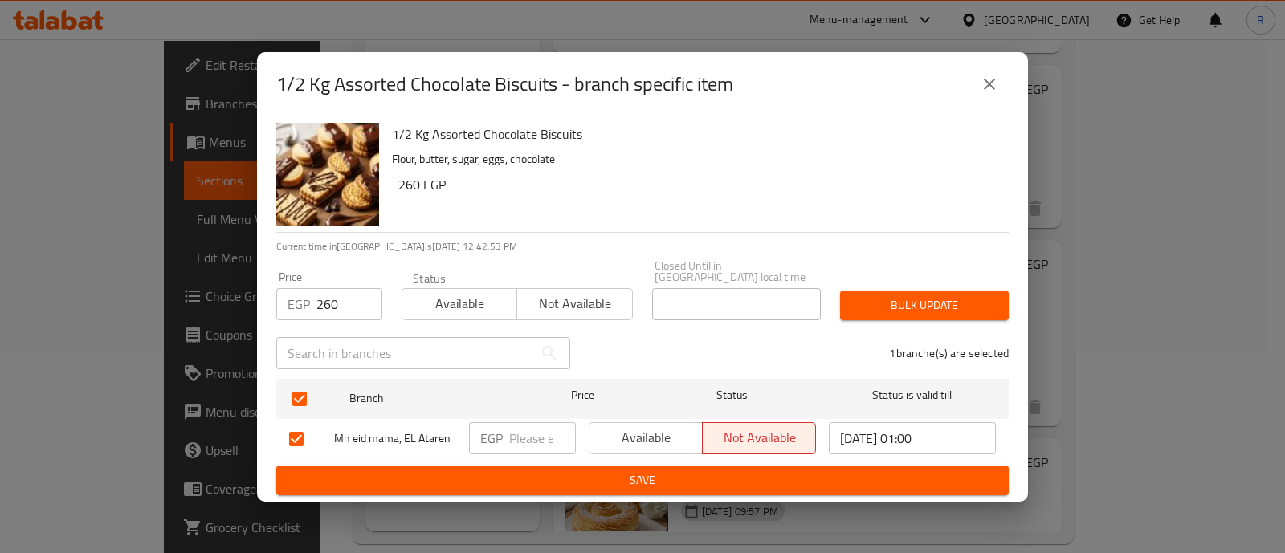
click at [872, 305] on span "Bulk update" at bounding box center [924, 306] width 143 height 20
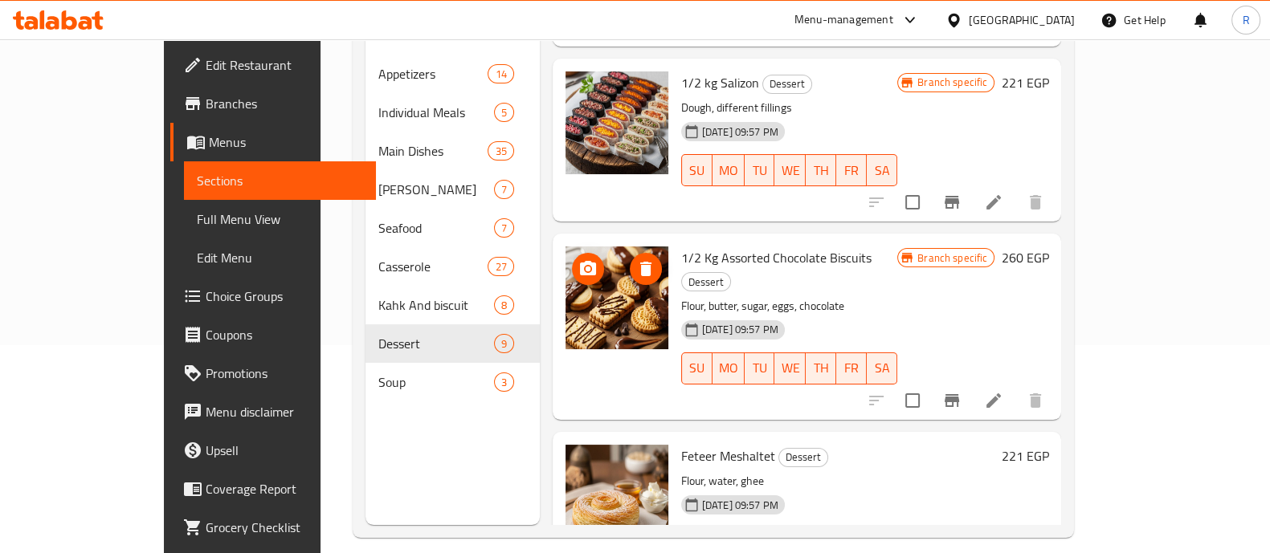
scroll to position [225, 0]
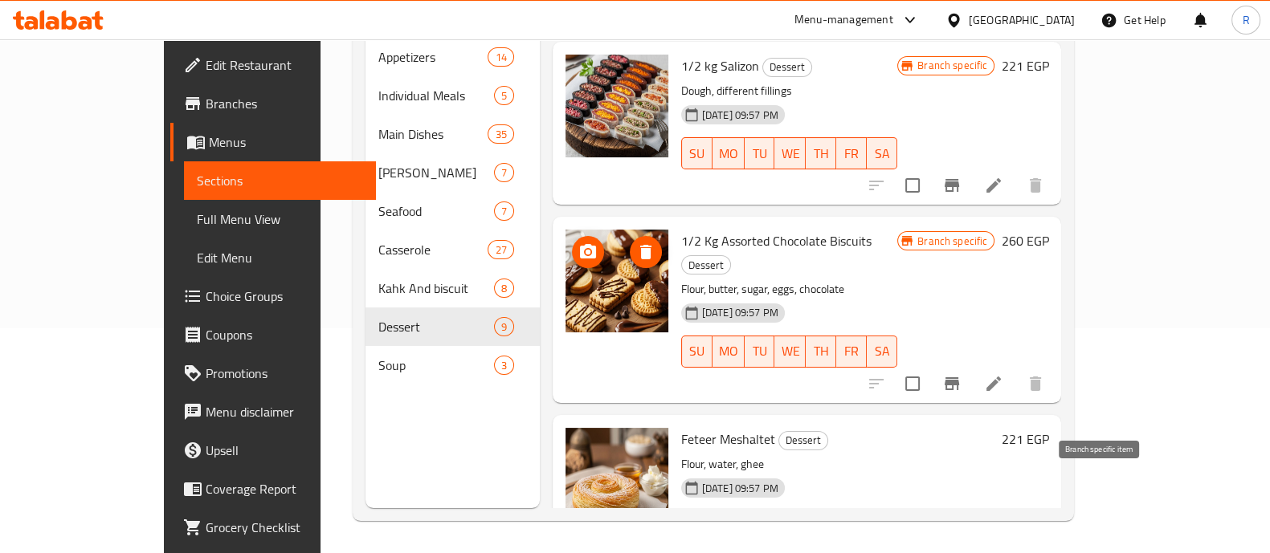
click at [959, 552] on icon "Branch-specific-item" at bounding box center [951, 558] width 14 height 13
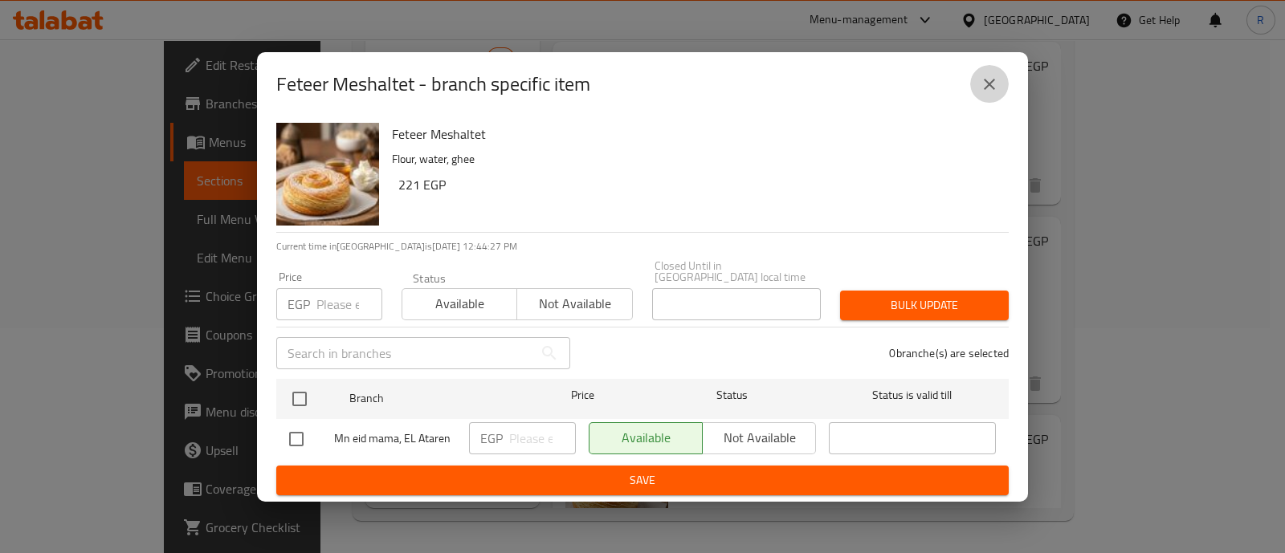
click at [984, 89] on icon "close" at bounding box center [989, 84] width 19 height 19
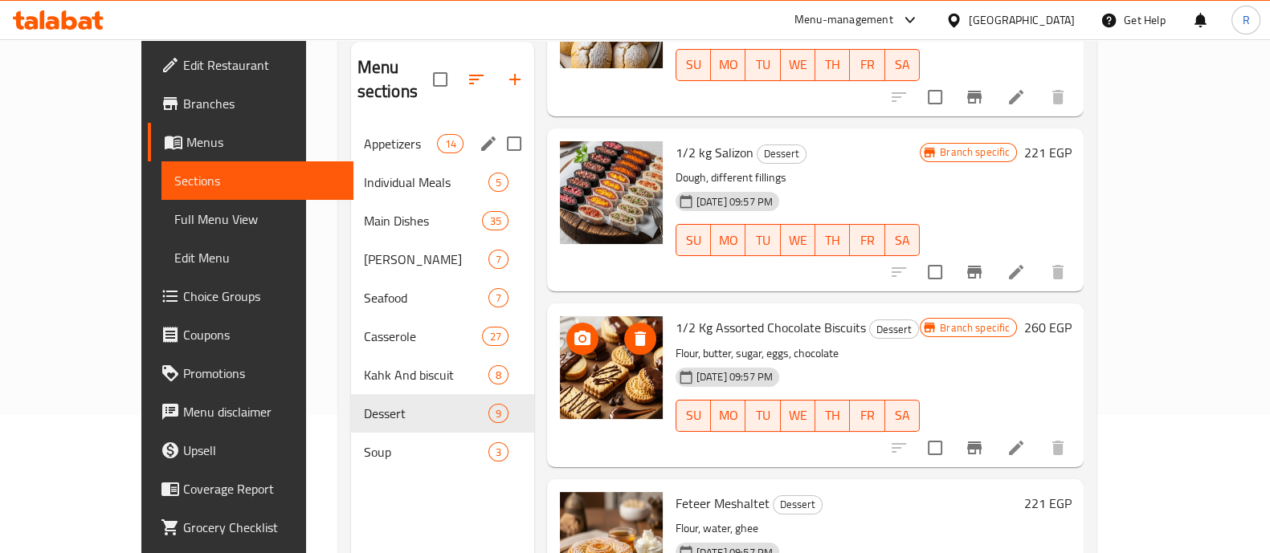
scroll to position [137, 0]
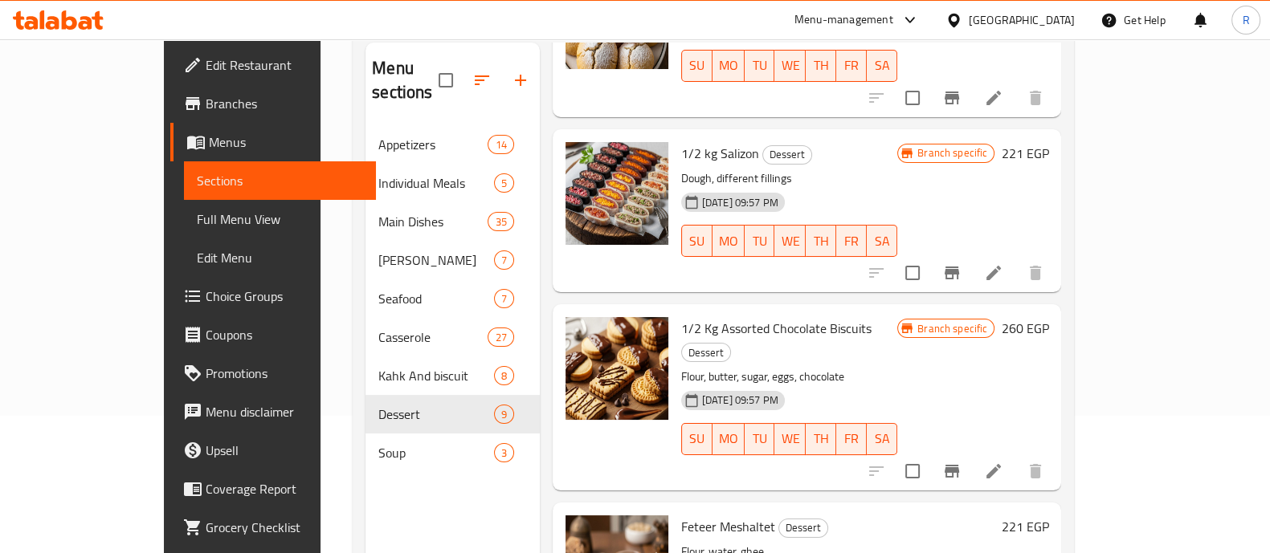
click at [81, 19] on icon at bounding box center [58, 19] width 91 height 19
